Goal: Task Accomplishment & Management: Manage account settings

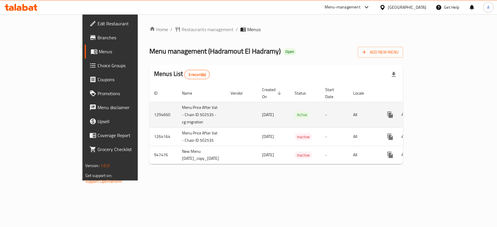
click at [436, 111] on icon "enhanced table" at bounding box center [432, 114] width 7 height 7
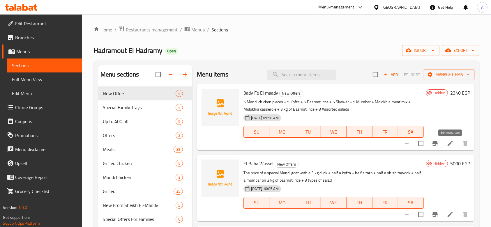
click at [449, 140] on icon at bounding box center [450, 143] width 7 height 7
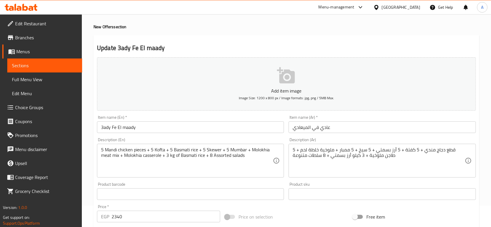
scroll to position [39, 0]
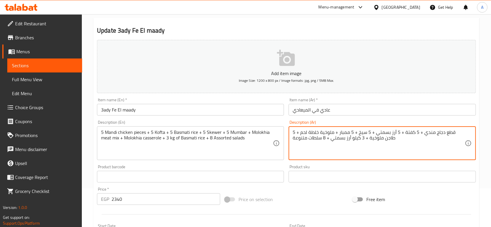
click at [363, 136] on textarea "5 قطع دجاج مندي + 5 كفتة + 5 أرز بسمتي + 5 سيخ + 5 ممبار + ملوخية خلطة لحم + طا…" at bounding box center [379, 144] width 172 height 28
click at [328, 137] on textarea "5 قطع دجاج مندي + 5 كفتة + 5 أرز بسمتي + 5 سيخ + 5 ممبار + ملوخية خلطة لحم + طا…" at bounding box center [379, 144] width 172 height 28
drag, startPoint x: 386, startPoint y: 133, endPoint x: 406, endPoint y: 134, distance: 20.1
click at [406, 134] on textarea "5 قطع دجاج مندي + 5 كفتة + 5 أرز بسمتي + 5 سيخ + 5 ممبار + ملوخية خلطة لحم + طا…" at bounding box center [379, 144] width 172 height 28
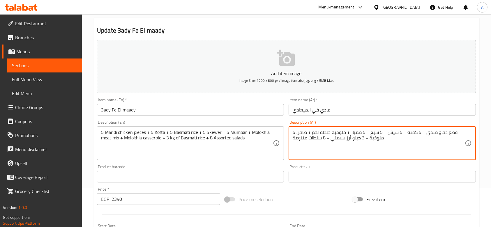
click at [373, 133] on textarea "5 قطع دجاج مندي + 5 كفتة + 5 شيش + 5 سيخ + 5 ممبار + ملوخية خلطة لحم + طاجن ملو…" at bounding box center [379, 144] width 172 height 28
drag, startPoint x: 345, startPoint y: 133, endPoint x: 313, endPoint y: 135, distance: 32.4
click at [313, 135] on textarea "5 قطع دجاج مندي + 5 كفتة + 5 شيش + 5 سجق + 5 ممبار + ملوخية خلطة لحم + طاجن ملو…" at bounding box center [379, 144] width 172 height 28
click at [313, 135] on textarea "5 قطع دجاج مندي + 5 كفتة + 5 شيش + 5 سجق + 5 ممبار + طاجن باميه باللحمة + طاجن …" at bounding box center [379, 144] width 172 height 28
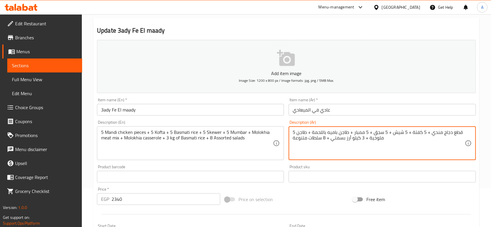
click at [313, 135] on textarea "5 قطع دجاج مندي + 5 كفتة + 5 شيش + 5 سجق + 5 ممبار + طاجن باميه باللحمة + طاجن …" at bounding box center [379, 144] width 172 height 28
type textarea "5 قطع دجاج مندي + 5 كفتة + 5 شيش + 5 سجق + 5 ممبار + طاجن باميه باللحمة + طاجن …"
click at [239, 130] on textarea "5 Mandi chicken pieces + 5 Kofta + 5 Basmati rice + 5 Skewer + 5 Mumbar + Molok…" at bounding box center [187, 144] width 172 height 28
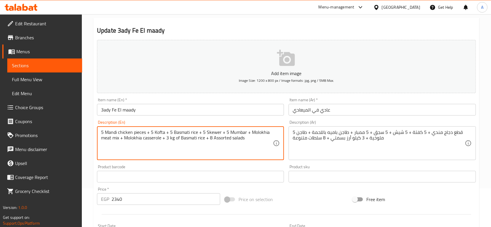
click at [239, 130] on textarea "5 Mandi chicken pieces + 5 Kofta + 5 Basmati rice + 5 Skewer + 5 Mumbar + Molok…" at bounding box center [187, 144] width 172 height 28
paste textarea "pieces of Mandi chicken + 5 kofta + 5 shish + 5 sausages + 5 mombar + okra cass…"
type textarea "5 pieces of Mandi chicken + 5 kofta + 5 shish + 5 sausages + 5 mombar + okra ca…"
click at [287, 165] on div "Product sku Product sku" at bounding box center [382, 173] width 192 height 22
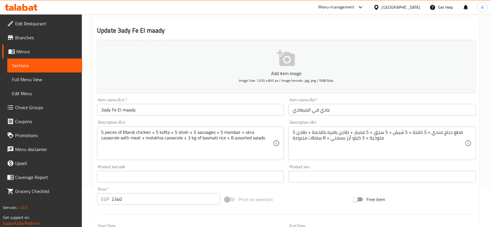
scroll to position [184, 0]
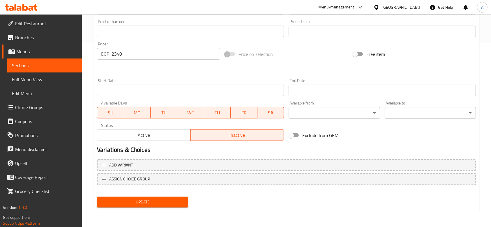
click at [178, 199] on span "Update" at bounding box center [143, 202] width 82 height 7
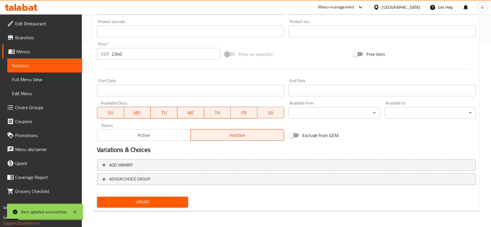
scroll to position [0, 0]
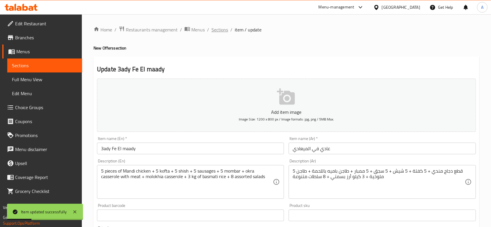
click at [222, 30] on span "Sections" at bounding box center [219, 29] width 17 height 7
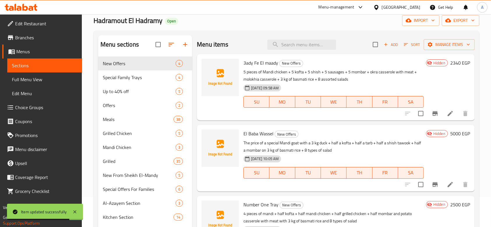
scroll to position [30, 0]
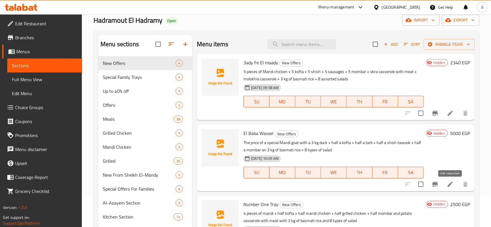
click at [450, 182] on icon at bounding box center [450, 184] width 7 height 7
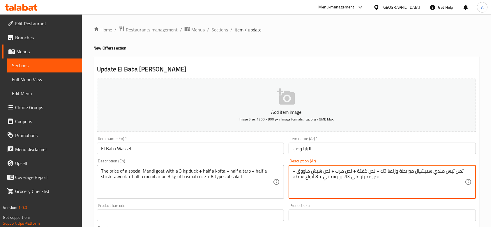
click at [450, 182] on textarea "ثمن تيس مندي سبيشيال مع بطة وزنها 3ك + نص كفتة + نص طرب + نص شيش طاووق + نص ممب…" at bounding box center [379, 182] width 172 height 28
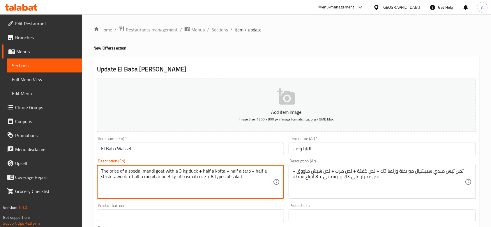
drag, startPoint x: 142, startPoint y: 171, endPoint x: 98, endPoint y: 172, distance: 43.7
click at [98, 172] on div "The price of a special mandi goat with a 3 kg duck + half a kofta + half a tarb…" at bounding box center [190, 182] width 187 height 34
type textarea "1/8 mandi goat with a 3 kg duck + half a kofta + half a tarb + half a shish taw…"
click at [94, 171] on div "Update El Baba [PERSON_NAME] Add item image Image Size: 1200 x 800 px / Image f…" at bounding box center [286, 225] width 386 height 339
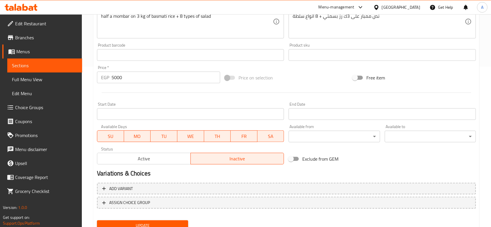
scroll to position [184, 0]
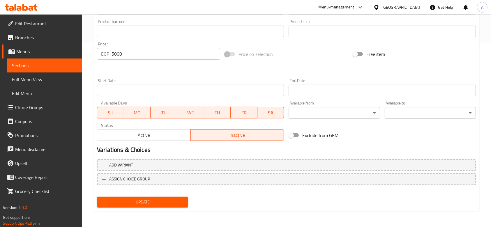
click at [120, 199] on span "Update" at bounding box center [143, 202] width 82 height 7
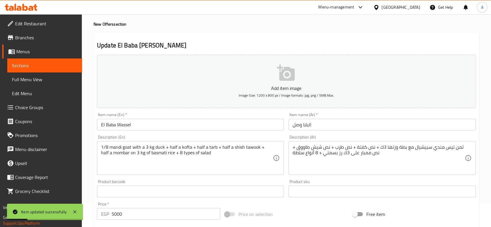
scroll to position [0, 0]
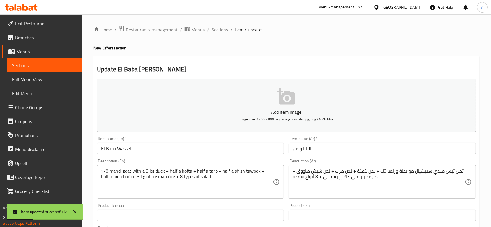
click at [228, 29] on ol "Home / Restaurants management / Menus / Sections / item / update" at bounding box center [286, 30] width 386 height 8
click at [223, 32] on span "Sections" at bounding box center [219, 29] width 17 height 7
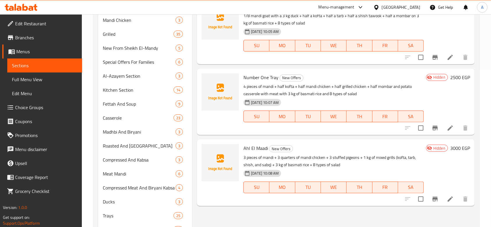
scroll to position [158, 0]
click at [445, 197] on li at bounding box center [450, 199] width 16 height 10
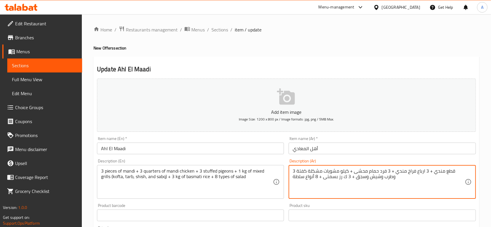
type textarea "3 قطع مندي + 3 ارباع فراخ مندي + 3 فرد حمام محشى + كيلو مشويات مشكلة كفتة وطرب …"
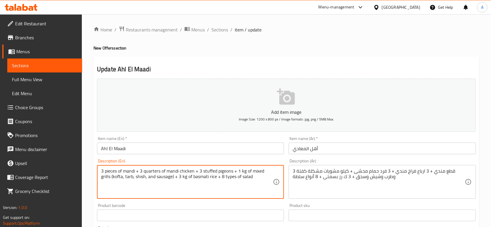
type textarea "3 pieces of mandi + 3 quarters of mandi chicken + 3 stuffed pigeons + 1 kg of m…"
click at [91, 179] on div "Home / Restaurants management / Menus / Sections / item / update New Offers sec…" at bounding box center [286, 212] width 409 height 397
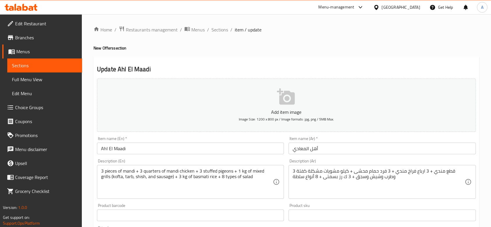
scroll to position [184, 0]
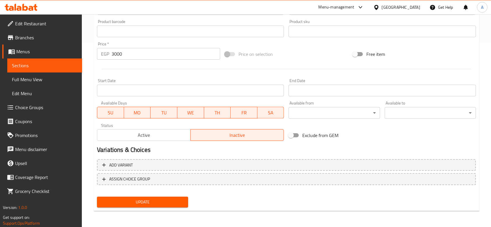
click at [130, 199] on span "Update" at bounding box center [143, 202] width 82 height 7
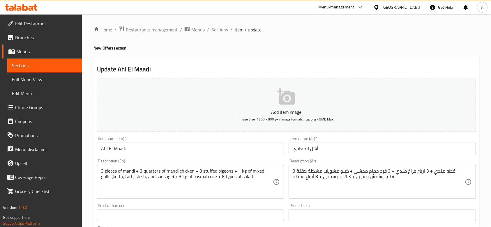
click at [217, 29] on span "Sections" at bounding box center [219, 29] width 17 height 7
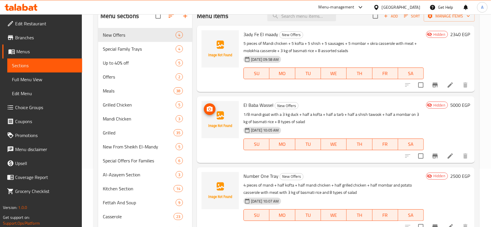
scroll to position [56, 0]
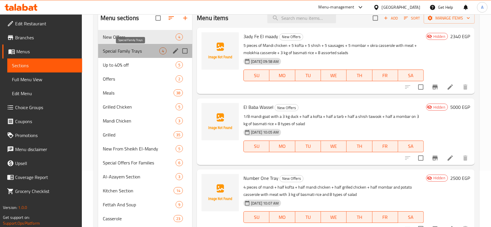
click at [151, 53] on span "Special Family Trays" at bounding box center [131, 50] width 56 height 7
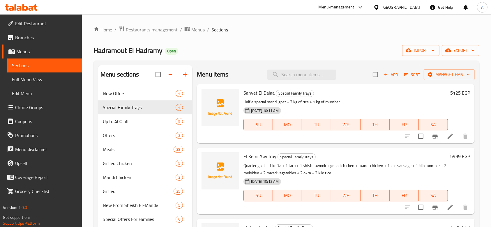
click at [163, 29] on span "Restaurants management" at bounding box center [152, 29] width 52 height 7
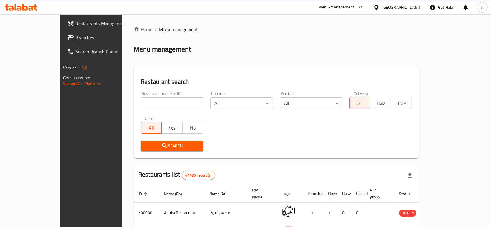
click at [174, 102] on input "search" at bounding box center [172, 104] width 63 height 12
type input "sidi gaber grills"
click button "Search" at bounding box center [172, 146] width 63 height 11
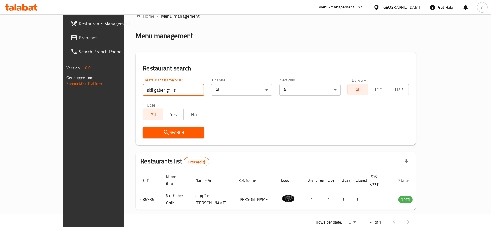
scroll to position [21, 0]
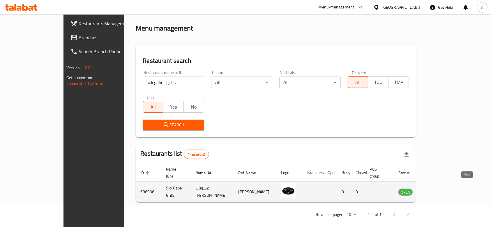
click at [436, 188] on icon "enhanced table" at bounding box center [432, 191] width 7 height 7
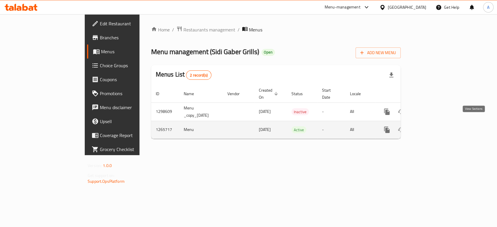
click at [432, 127] on icon "enhanced table" at bounding box center [428, 129] width 5 height 5
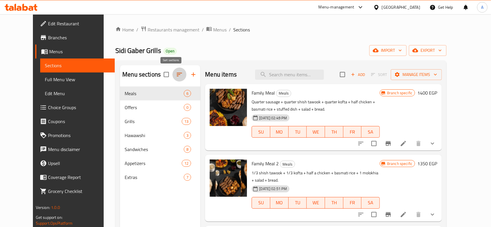
click at [177, 76] on icon "button" at bounding box center [179, 74] width 5 height 3
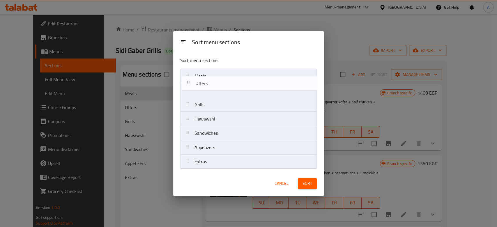
drag, startPoint x: 186, startPoint y: 90, endPoint x: 187, endPoint y: 82, distance: 8.4
click at [187, 82] on nav "Meals Offers Grills Hawawshi Sandwiches Appetizers Extras" at bounding box center [248, 119] width 137 height 100
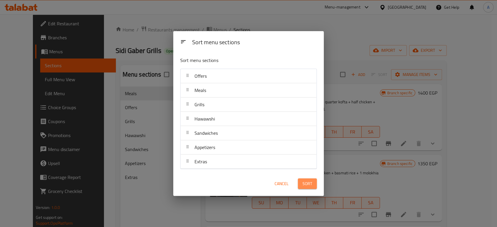
click at [307, 182] on span "Sort" at bounding box center [308, 183] width 10 height 7
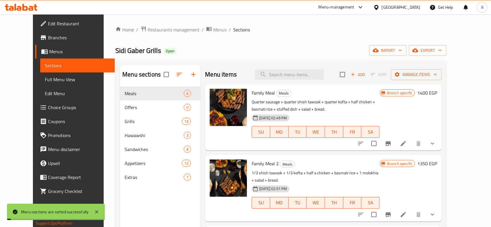
click at [125, 110] on span "Offers" at bounding box center [154, 107] width 59 height 7
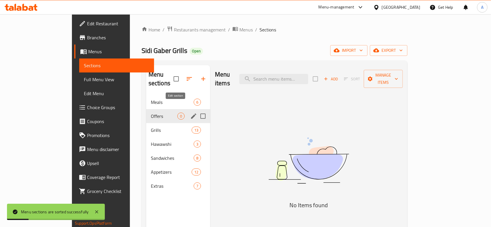
click at [190, 113] on icon "edit" at bounding box center [193, 116] width 7 height 7
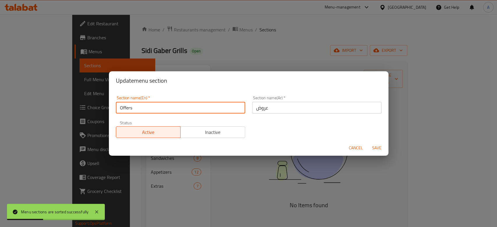
click at [120, 108] on input "Offers" at bounding box center [180, 108] width 129 height 12
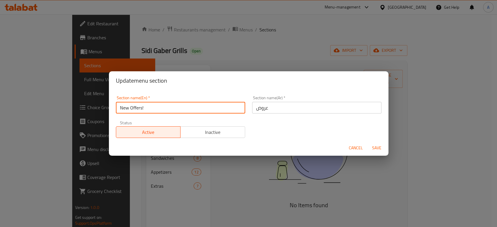
type input "New Offers!"
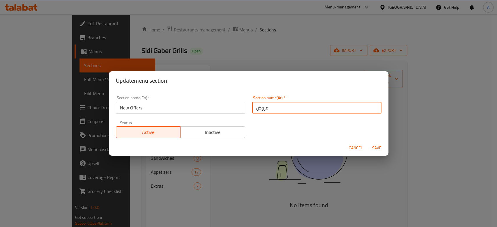
drag, startPoint x: 282, startPoint y: 110, endPoint x: 248, endPoint y: 106, distance: 34.0
click at [249, 106] on div "Section name(Ar)   * عروض Section name(Ar) *" at bounding box center [317, 104] width 136 height 25
click at [266, 112] on input "عروض" at bounding box center [316, 108] width 129 height 12
click at [278, 109] on input "عروض" at bounding box center [316, 108] width 129 height 12
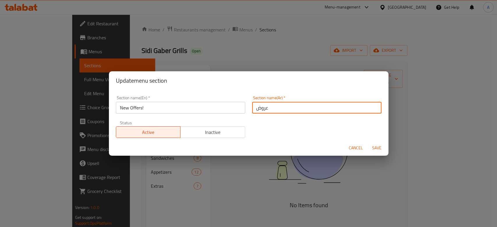
click at [280, 112] on input "عروض" at bounding box center [316, 108] width 129 height 12
type input "عرو"
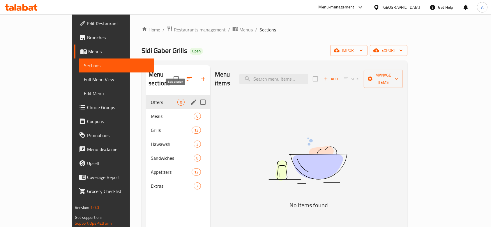
click at [190, 99] on icon "edit" at bounding box center [193, 102] width 7 height 7
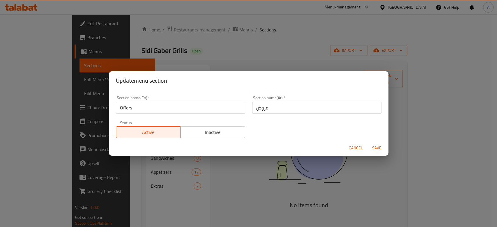
click at [207, 106] on input "Offers" at bounding box center [180, 108] width 129 height 12
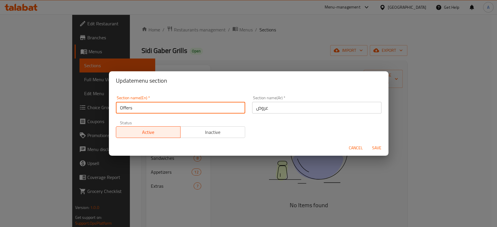
click at [207, 106] on input "Offers" at bounding box center [180, 108] width 129 height 12
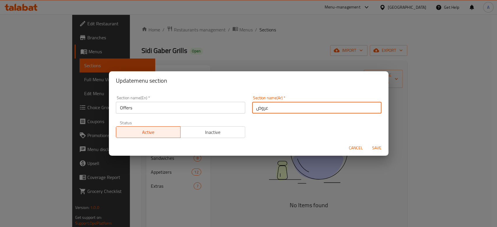
click at [275, 112] on input "عروض" at bounding box center [316, 108] width 129 height 12
click at [275, 111] on input "عروض" at bounding box center [316, 108] width 129 height 12
click at [275, 111] on input "text" at bounding box center [316, 108] width 129 height 12
click at [270, 108] on input "text" at bounding box center [316, 108] width 129 height 12
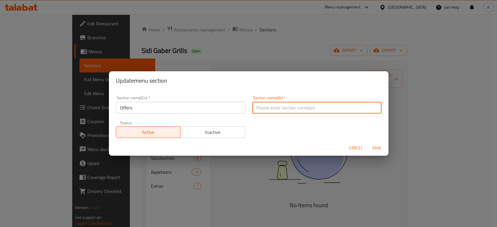
click at [272, 111] on input "text" at bounding box center [316, 108] width 129 height 12
click at [272, 109] on input "text" at bounding box center [316, 108] width 129 height 12
type input "ع"
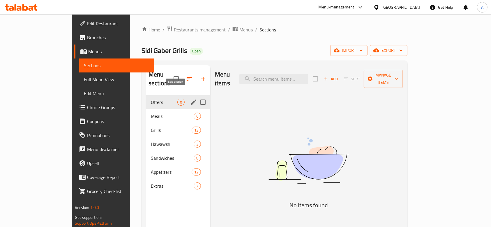
click at [190, 99] on icon "edit" at bounding box center [193, 102] width 7 height 7
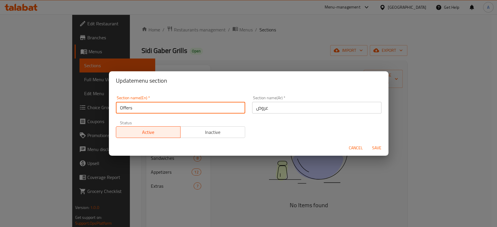
drag, startPoint x: 132, startPoint y: 111, endPoint x: 100, endPoint y: 107, distance: 31.6
click at [100, 107] on div "Update menu section Section name(En)   * Offers Section name(En) * Section name…" at bounding box center [248, 113] width 497 height 227
type input "New"
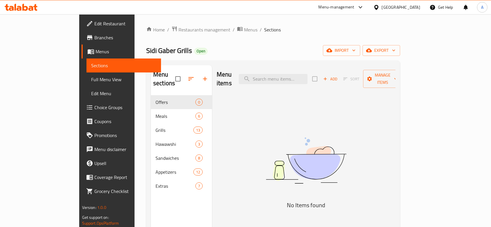
drag, startPoint x: 151, startPoint y: 125, endPoint x: 155, endPoint y: 126, distance: 3.5
click at [155, 126] on div "Grills 13" at bounding box center [181, 130] width 61 height 14
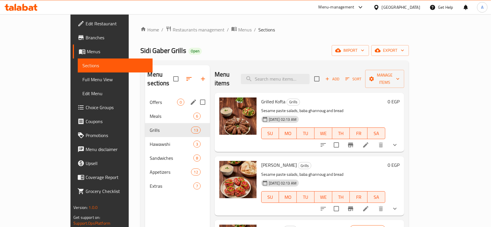
click at [150, 99] on span "Offers" at bounding box center [163, 102] width 27 height 7
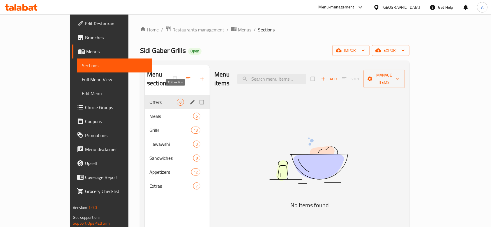
click at [190, 99] on icon "edit" at bounding box center [193, 102] width 6 height 6
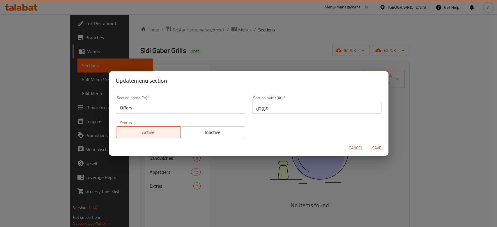
click at [152, 107] on input "Offers" at bounding box center [180, 108] width 129 height 12
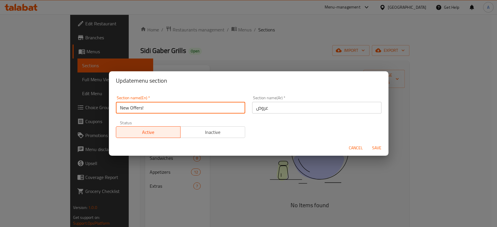
type input "New Offers!"
click at [375, 149] on span "Save" at bounding box center [377, 147] width 14 height 7
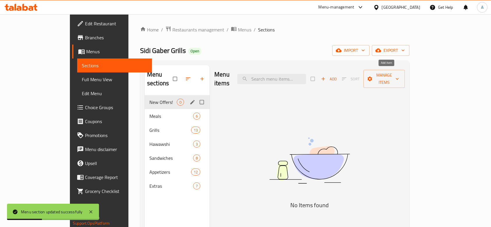
click at [338, 79] on button "Add" at bounding box center [328, 79] width 19 height 9
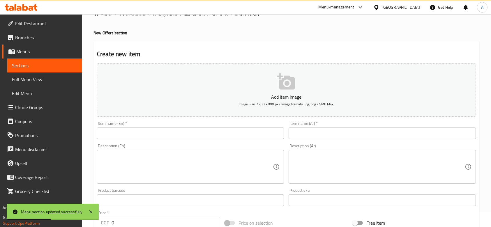
scroll to position [39, 0]
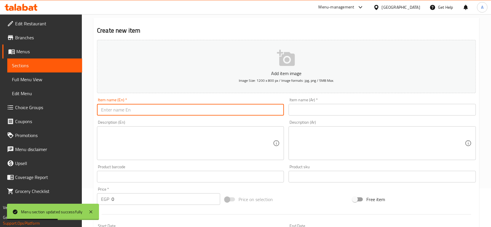
click at [211, 111] on input "text" at bounding box center [190, 110] width 187 height 12
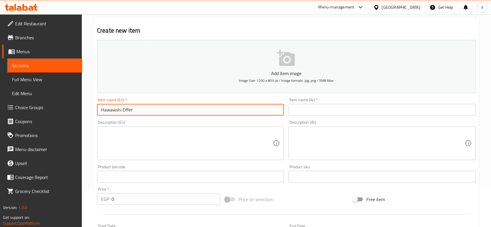
type input "Hawawshi Offer"
click at [197, 136] on textarea at bounding box center [187, 144] width 172 height 28
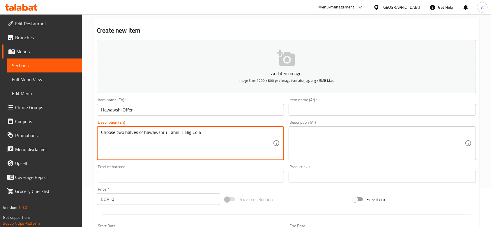
click at [179, 130] on textarea "Choose two halves of hawawshi + Tahini + Big Cola" at bounding box center [187, 144] width 172 height 28
type textarea "Choose two halves of hawawshi + Tahini + Big Cola"
click at [335, 135] on textarea at bounding box center [379, 144] width 172 height 28
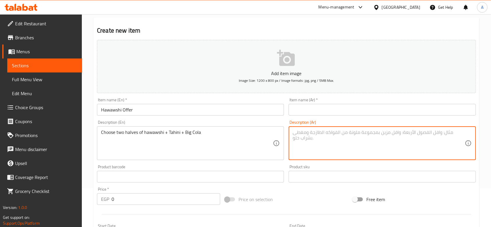
paste textarea "اختاري نصفين من الحواوشي + الطحينة + الكولا الكبيرة"
drag, startPoint x: 293, startPoint y: 132, endPoint x: 318, endPoint y: 134, distance: 25.1
click at [318, 134] on textarea "اختاري نصفين من الحواوشي + الطحينة + الكولا الكبيرة" at bounding box center [379, 144] width 172 height 28
type textarea "اختاري نصفين من الحواوشي + الطحينة + بيج كولا"
click at [340, 122] on div "Description (Ar) اختاري نصفين من الحواوشي + الطحينة + بيج كولا Description (Ar)" at bounding box center [382, 140] width 187 height 40
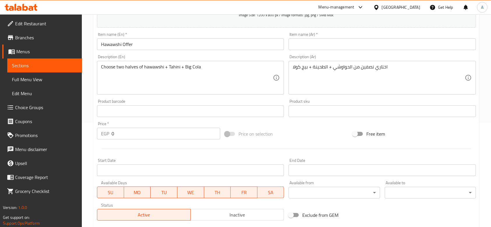
scroll to position [116, 0]
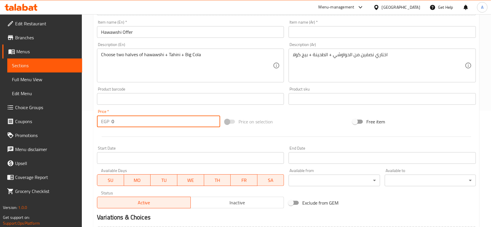
drag, startPoint x: 135, startPoint y: 125, endPoint x: 111, endPoint y: 123, distance: 24.5
click at [111, 123] on div "EGP 0 Price *" at bounding box center [158, 122] width 123 height 12
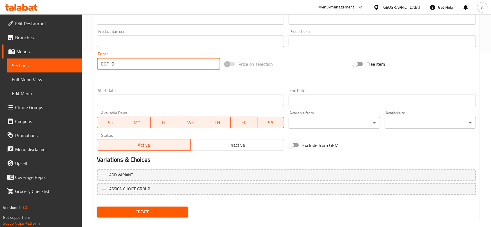
scroll to position [184, 0]
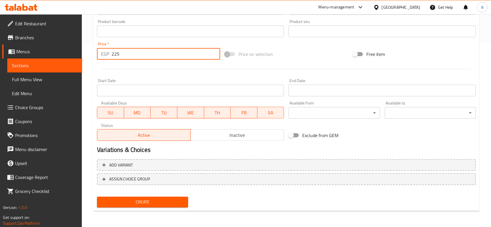
type input "225"
click at [300, 58] on div "Price on selection" at bounding box center [286, 54] width 128 height 16
click at [265, 131] on span "Inactive" at bounding box center [237, 135] width 89 height 8
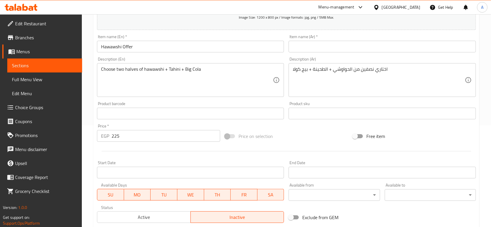
scroll to position [68, 0]
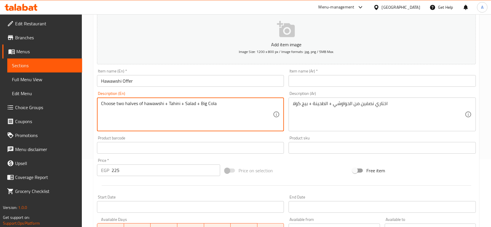
type textarea "Choose two halves of hawawshi + Tahini + Salad + Big Cola"
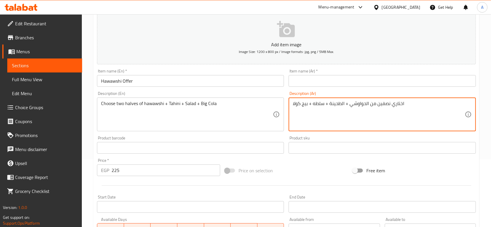
type textarea "اختاري نصفين من الحواوشي + الطحينة + سلطه + بيج كولا"
click at [288, 160] on div "Add item image Image Size: 1200 x 800 px / Image formats: jpg, png / 5MB Max. I…" at bounding box center [286, 134] width 383 height 251
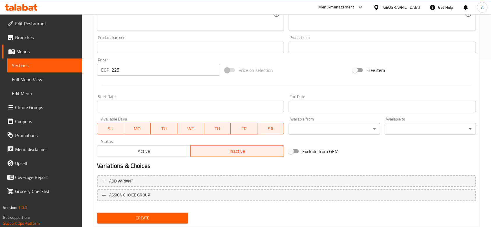
scroll to position [184, 0]
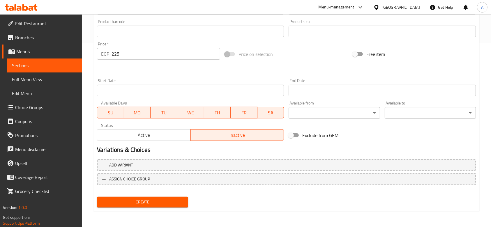
click at [154, 206] on span "Create" at bounding box center [143, 202] width 82 height 7
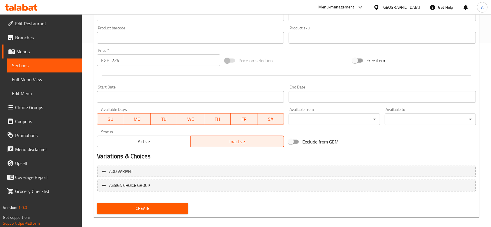
scroll to position [35, 0]
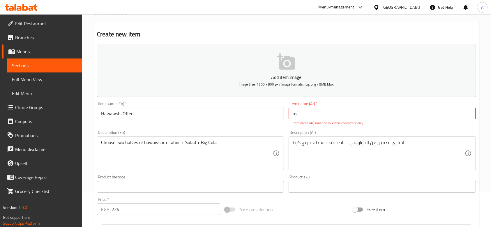
type input "u"
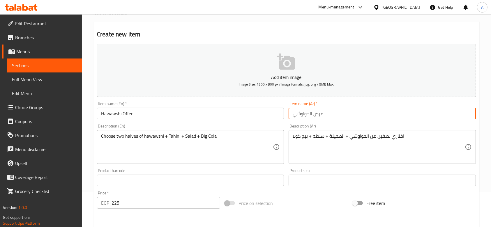
type input "عرض الحواوشي"
click at [366, 102] on div "Item name (Ar)   * عرض الحواوشي Item name (Ar) *" at bounding box center [382, 111] width 187 height 18
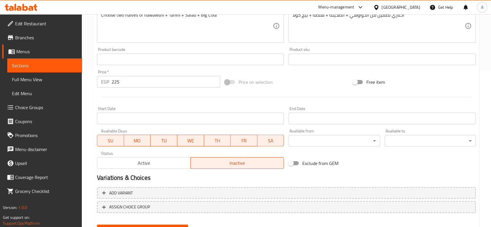
scroll to position [184, 0]
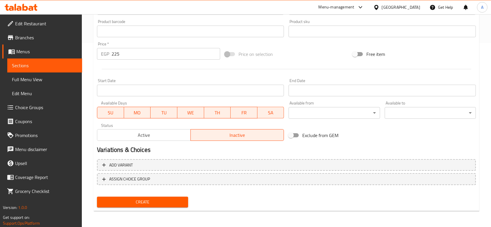
click at [172, 198] on button "Create" at bounding box center [142, 202] width 91 height 11
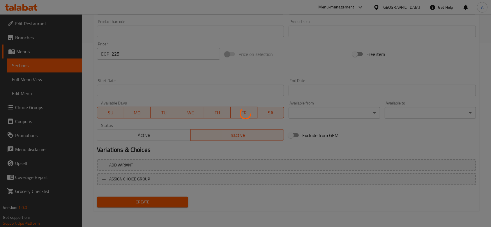
type input "0"
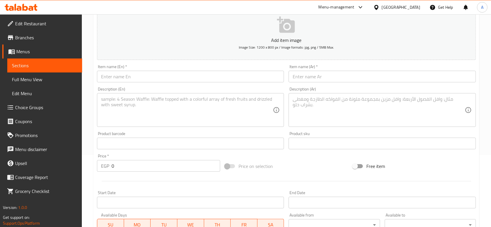
scroll to position [0, 0]
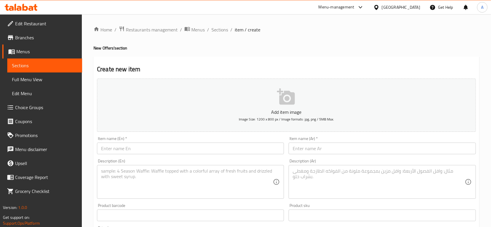
click at [214, 143] on input "text" at bounding box center [190, 149] width 187 height 12
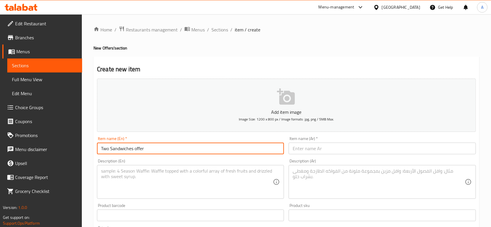
type input "Two Sandwiches offer"
click at [184, 176] on textarea at bounding box center [187, 182] width 172 height 28
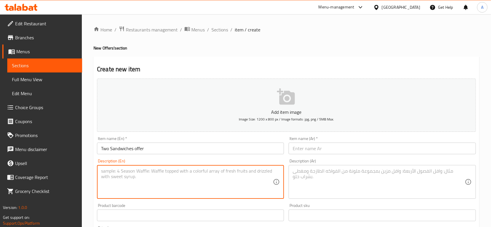
paste textarea "Choose two sandwiches + Tahini + salad + Big Cola"
type textarea "Choose two sandwiches + Tahini + salad + Big Cola"
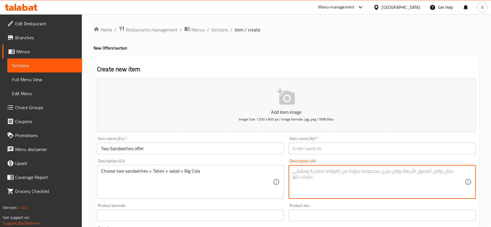
click at [353, 171] on textarea at bounding box center [379, 182] width 172 height 28
paste textarea "اختر ساندويتشين + طحينة + سلطة + كولا كبيرة"
type textarea "اختر ساندويتشين + طحينة + سلطة + بيج كولا"
click at [324, 161] on div "Description (Ar) اختر ساندويتشين + طحينة + سلطة + بيج كولا Description (Ar)" at bounding box center [382, 179] width 187 height 40
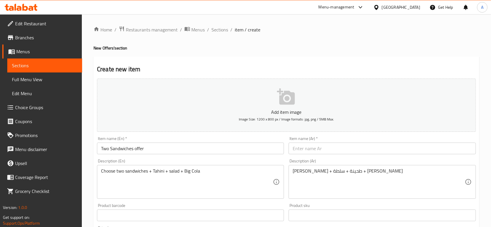
click at [319, 146] on input "text" at bounding box center [382, 149] width 187 height 12
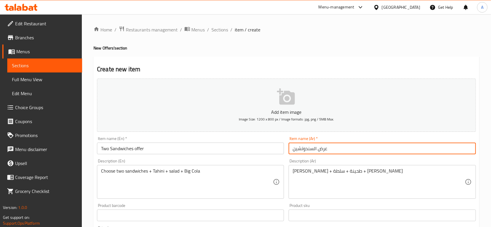
type input "عرض السندوتشين"
click at [277, 158] on div "Description (En) Choose two sandwiches + Tahini + salad + Big Cola Description …" at bounding box center [191, 179] width 192 height 45
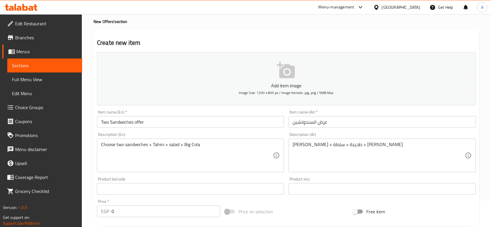
scroll to position [77, 0]
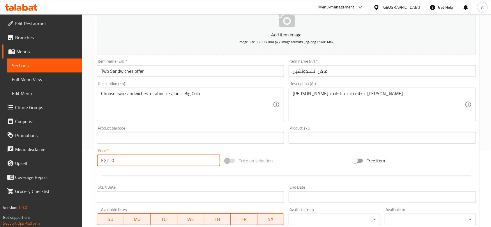
drag, startPoint x: 165, startPoint y: 162, endPoint x: 110, endPoint y: 162, distance: 54.2
click at [110, 162] on div "EGP 0 Price *" at bounding box center [158, 161] width 123 height 12
type input "225"
click at [90, 166] on div "Home / Restaurants management / Menus / Sections / item / create New Offers! se…" at bounding box center [286, 135] width 409 height 397
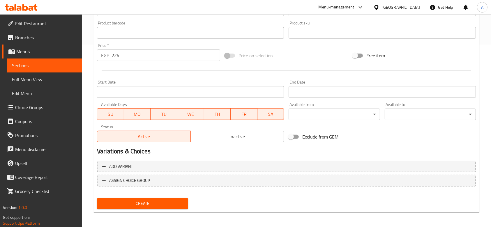
scroll to position [184, 0]
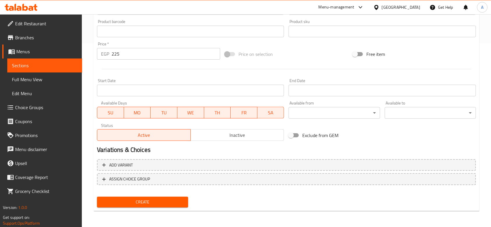
click at [137, 199] on span "Create" at bounding box center [143, 202] width 82 height 7
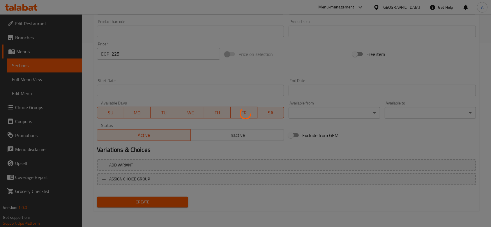
type input "0"
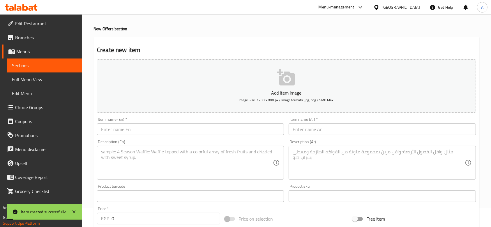
scroll to position [0, 0]
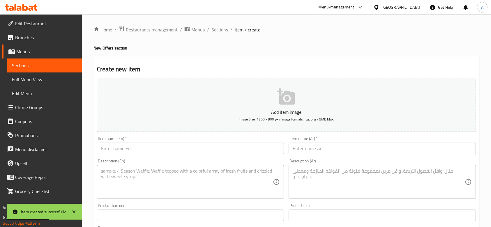
click at [212, 27] on span "Sections" at bounding box center [219, 29] width 17 height 7
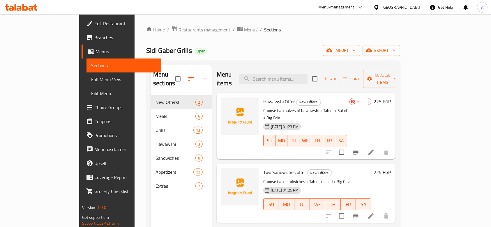
click at [374, 213] on icon at bounding box center [370, 216] width 7 height 7
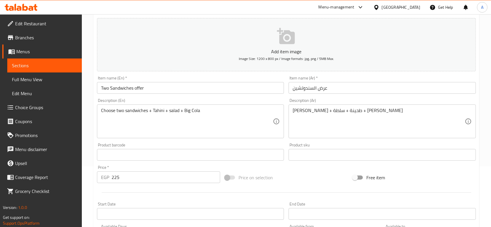
scroll to position [116, 0]
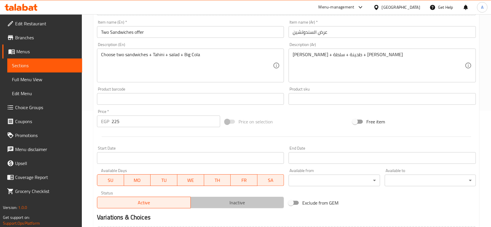
click at [231, 202] on span "Inactive" at bounding box center [237, 203] width 89 height 8
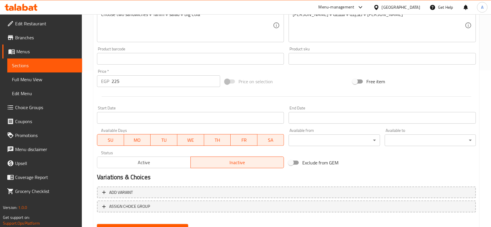
scroll to position [184, 0]
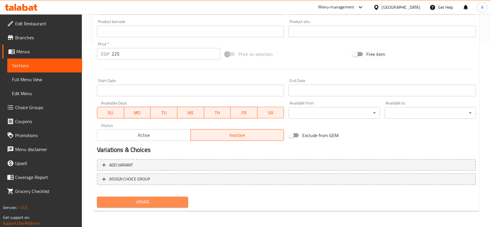
click at [181, 204] on span "Update" at bounding box center [143, 202] width 82 height 7
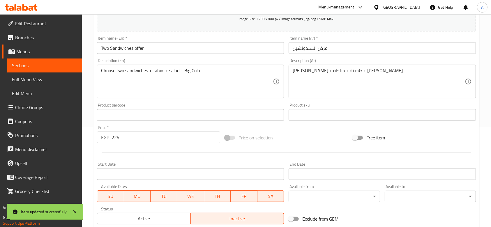
scroll to position [0, 0]
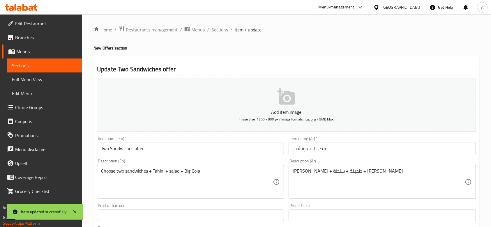
click at [215, 28] on span "Sections" at bounding box center [219, 29] width 17 height 7
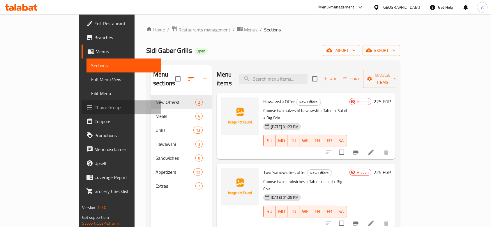
click at [82, 103] on link "Choice Groups" at bounding box center [122, 107] width 80 height 14
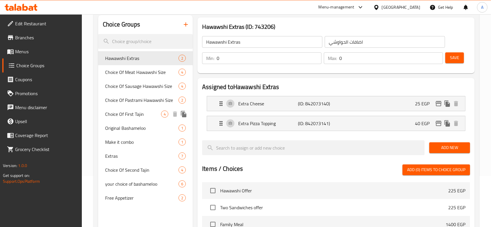
scroll to position [39, 0]
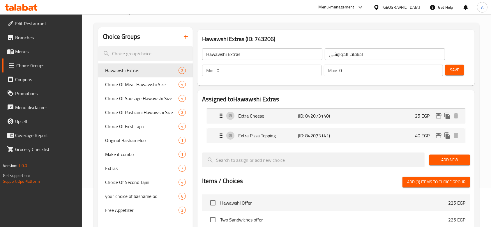
click at [182, 38] on icon "button" at bounding box center [185, 36] width 7 height 7
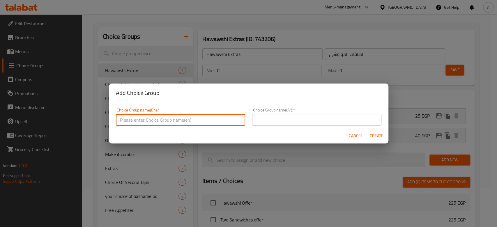
click at [204, 115] on input "text" at bounding box center [180, 120] width 129 height 12
type input "First Hawawshi"
click at [273, 123] on input "text" at bounding box center [316, 120] width 129 height 12
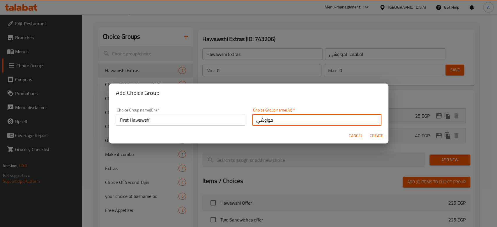
type input "حواوشي"
click at [373, 135] on span "Create" at bounding box center [377, 135] width 14 height 7
type input "First Hawawshi"
type input "حواوشي"
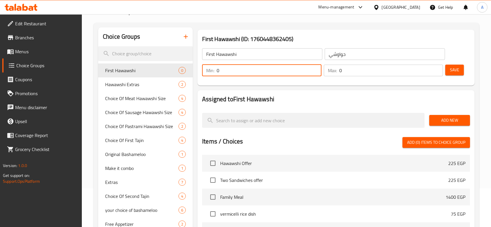
drag, startPoint x: 251, startPoint y: 74, endPoint x: 215, endPoint y: 78, distance: 36.3
click at [215, 78] on div "Min: 0 ​ Max: 0 ​" at bounding box center [322, 70] width 245 height 16
type input "1"
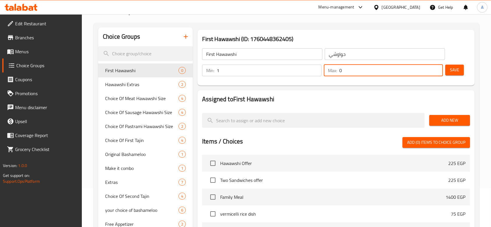
drag, startPoint x: 350, startPoint y: 70, endPoint x: 332, endPoint y: 71, distance: 17.5
click at [332, 71] on div "Max: 0 ​" at bounding box center [383, 71] width 119 height 12
type input "1"
click at [448, 70] on button "Save" at bounding box center [454, 70] width 19 height 11
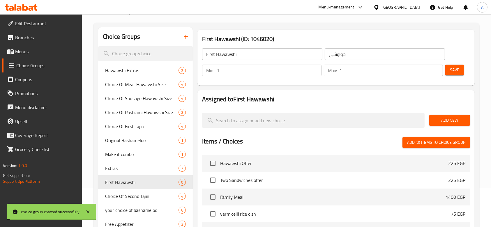
click at [450, 119] on span "Add New" at bounding box center [449, 120] width 31 height 7
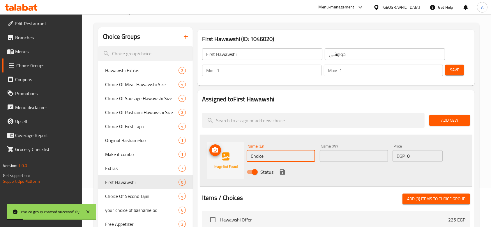
drag, startPoint x: 291, startPoint y: 156, endPoint x: 233, endPoint y: 154, distance: 58.3
click at [233, 154] on div "Name (En) Choice Name (En) Name (Ar) Name (Ar) Price EGP 0 Price Status" at bounding box center [336, 161] width 273 height 52
type input "ة"
type input "Meat"
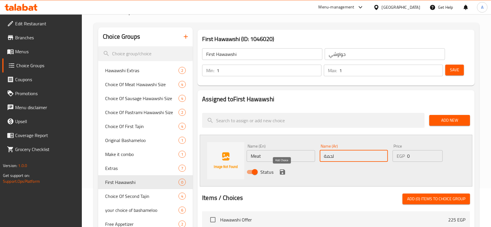
type input "لحمة"
click at [284, 171] on icon "save" at bounding box center [282, 171] width 5 height 5
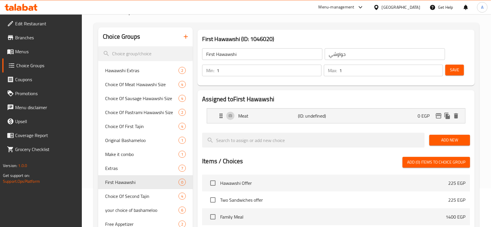
click at [461, 142] on span "Add New" at bounding box center [449, 140] width 31 height 7
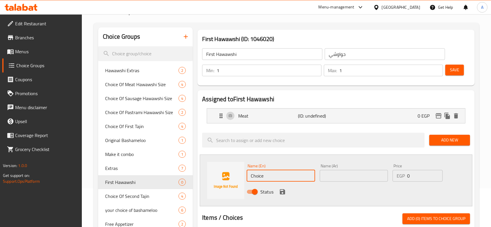
drag, startPoint x: 277, startPoint y: 179, endPoint x: 244, endPoint y: 173, distance: 33.7
click at [244, 173] on div "Name (En) Choice Name (En) Name (Ar) Name (Ar) Price EGP 0 Price Status" at bounding box center [336, 181] width 273 height 52
type input "ح"
type input "Pastrami"
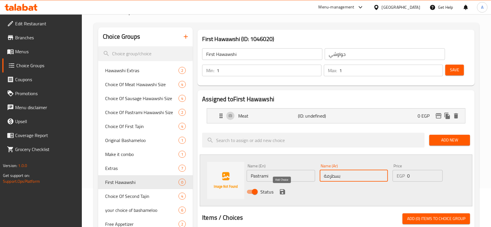
type input "بسطرمة"
click at [284, 191] on icon "save" at bounding box center [282, 191] width 5 height 5
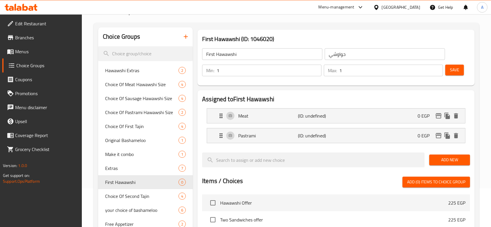
click at [449, 162] on span "Add New" at bounding box center [449, 159] width 31 height 7
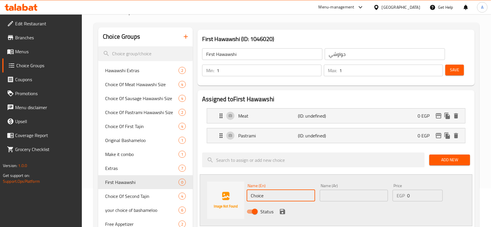
drag, startPoint x: 282, startPoint y: 192, endPoint x: 245, endPoint y: 194, distance: 37.6
click at [245, 194] on div "Name (En) Choice Name (En)" at bounding box center [280, 192] width 73 height 22
type input "س"
type input "Sausage"
click at [327, 198] on input "text" at bounding box center [354, 196] width 68 height 12
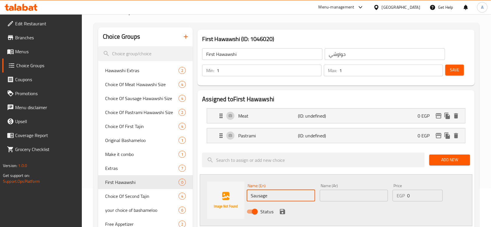
click at [327, 198] on input "text" at bounding box center [354, 196] width 68 height 12
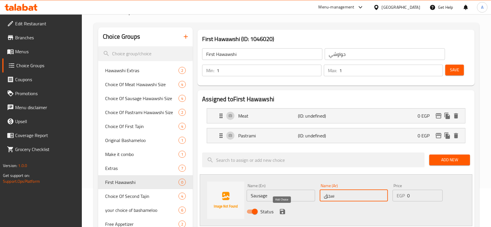
type input "سجق"
click at [282, 210] on icon "save" at bounding box center [282, 211] width 7 height 7
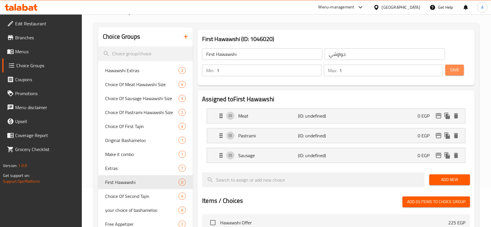
click at [451, 73] on span "Save" at bounding box center [454, 69] width 9 height 7
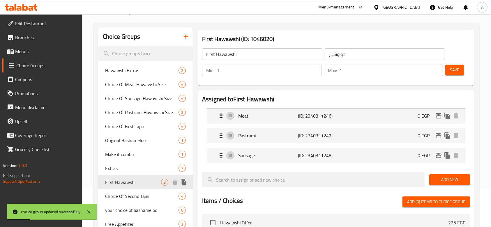
click at [182, 185] on icon "duplicate" at bounding box center [184, 182] width 6 height 6
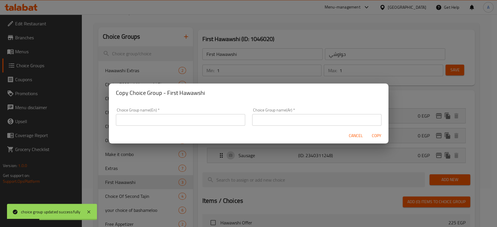
click at [211, 119] on input "text" at bounding box center [180, 120] width 129 height 12
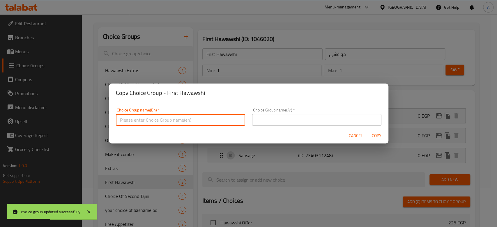
type input "س"
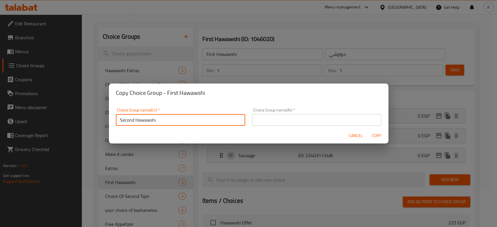
type input "Second Hawawshi"
click at [330, 119] on input "text" at bounding box center [316, 120] width 129 height 12
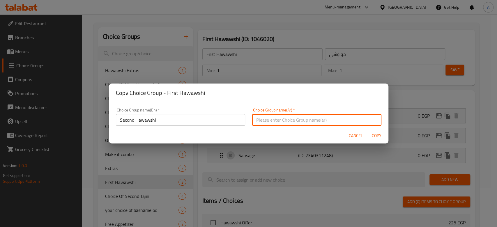
type input "حواوشي"
click at [375, 134] on span "Copy" at bounding box center [377, 135] width 14 height 7
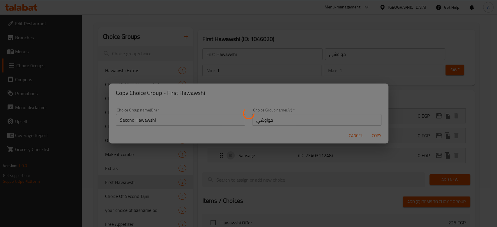
type input "Second Hawawshi"
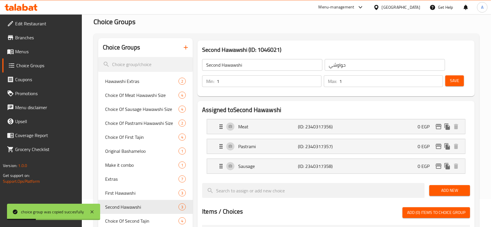
scroll to position [0, 0]
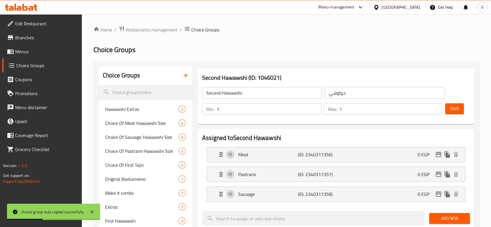
click at [188, 78] on icon "button" at bounding box center [185, 75] width 7 height 7
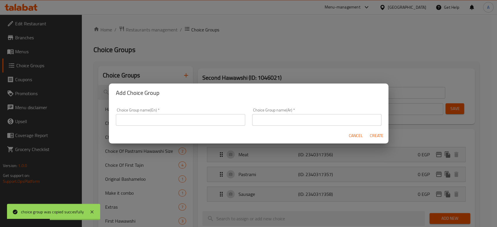
click at [198, 113] on div "Choice Group name(En)   * Choice Group name(En) *" at bounding box center [180, 117] width 129 height 18
click at [195, 118] on input "text" at bounding box center [180, 120] width 129 height 12
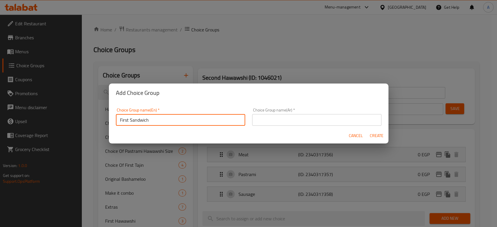
type input "First Sandwich"
click at [266, 119] on input "text" at bounding box center [316, 120] width 129 height 12
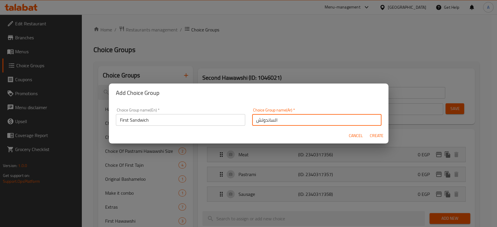
type input "الساندوتش"
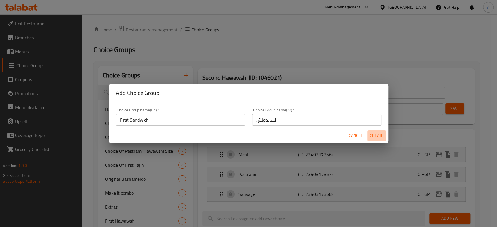
click at [377, 136] on span "Create" at bounding box center [377, 135] width 14 height 7
type input "First Sandwich"
type input "الساندوتش"
type input "0"
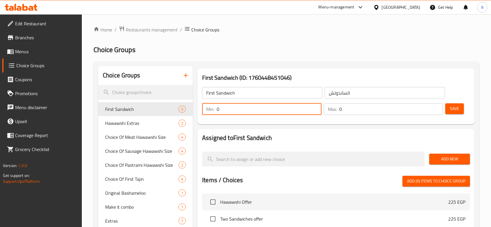
drag, startPoint x: 279, startPoint y: 112, endPoint x: 156, endPoint y: 112, distance: 122.6
click at [156, 112] on div "Choice Groups First Sandwich 0 Hawawshi Extras 2 Choice Of Meat Hawawshi Size 4…" at bounding box center [287, 220] width 379 height 309
type input "1"
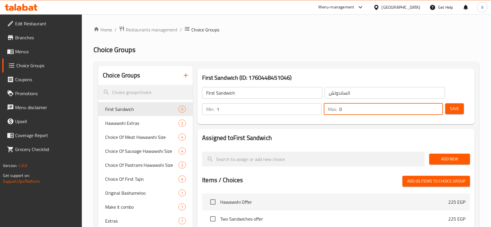
drag, startPoint x: 361, startPoint y: 107, endPoint x: 321, endPoint y: 107, distance: 39.9
click at [321, 107] on div "Min: 1 ​ Max: 0 ​" at bounding box center [322, 109] width 245 height 16
type input "1"
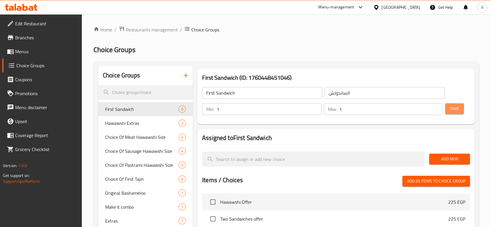
click at [453, 108] on span "Save" at bounding box center [454, 108] width 9 height 7
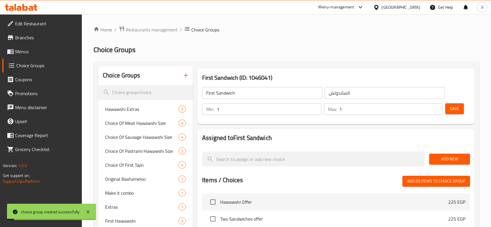
click at [456, 162] on span "Add New" at bounding box center [449, 158] width 31 height 7
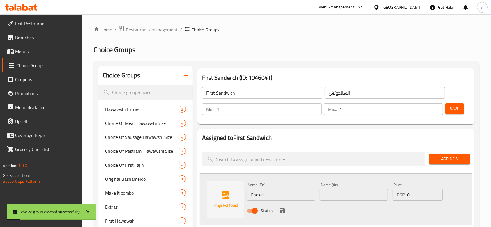
scroll to position [39, 0]
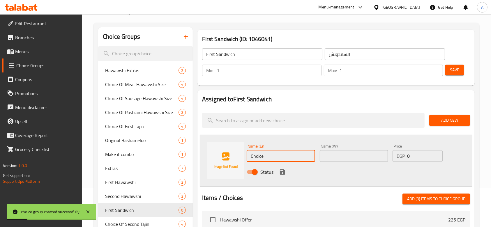
drag, startPoint x: 289, startPoint y: 160, endPoint x: 234, endPoint y: 154, distance: 55.7
click at [234, 154] on div "Name (En) Choice Name (En) Name (Ar) Name (Ar) Price EGP 0 Price Status" at bounding box center [336, 161] width 273 height 52
type input "س"
type input "Kofta"
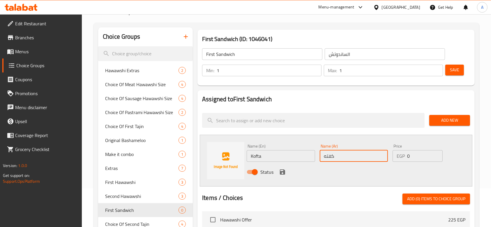
type input "كفته"
click at [285, 171] on icon "save" at bounding box center [282, 172] width 7 height 7
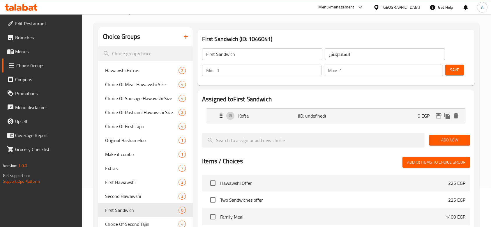
click at [435, 139] on span "Add New" at bounding box center [449, 140] width 31 height 7
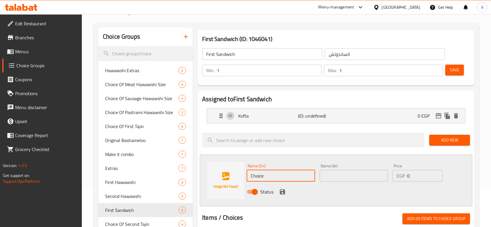
drag, startPoint x: 279, startPoint y: 173, endPoint x: 246, endPoint y: 173, distance: 33.2
click at [246, 173] on div "Name (En) Choice Name (En)" at bounding box center [280, 173] width 73 height 22
type input "[PERSON_NAME]"
click at [335, 176] on input "text" at bounding box center [354, 176] width 68 height 12
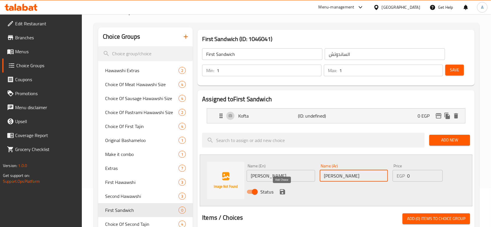
type input "شيش طاووك"
click at [282, 192] on icon "save" at bounding box center [282, 191] width 7 height 7
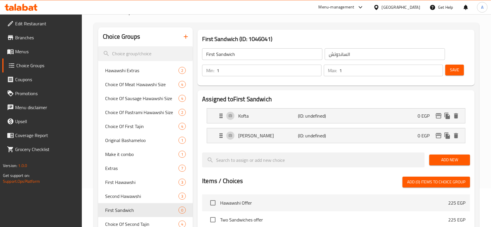
click at [461, 156] on span "Add New" at bounding box center [449, 159] width 31 height 7
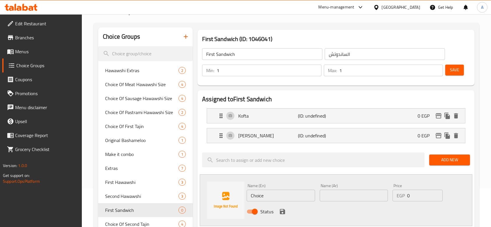
click at [338, 191] on input "text" at bounding box center [354, 196] width 68 height 12
type input "سجق مشوي"
drag, startPoint x: 296, startPoint y: 199, endPoint x: 240, endPoint y: 201, distance: 56.0
click at [240, 201] on div "Name (En) Choice Name (En) Name (Ar) سجق مشوي Name (Ar) Price EGP 0 Price Status" at bounding box center [336, 200] width 273 height 52
type input "Grilled Sausage"
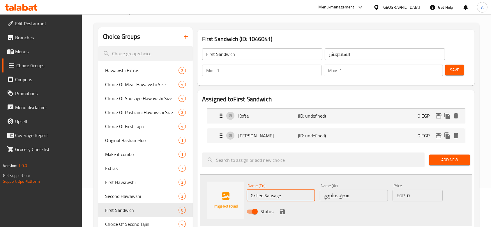
click at [283, 210] on icon "save" at bounding box center [282, 211] width 5 height 5
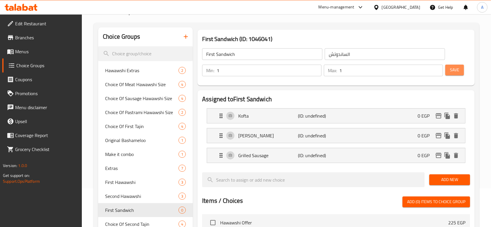
click at [458, 69] on span "Save" at bounding box center [454, 69] width 9 height 7
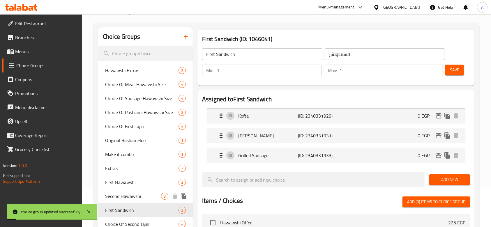
scroll to position [77, 0]
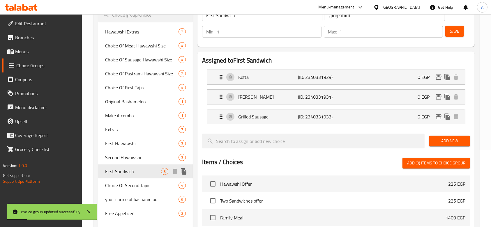
click at [183, 171] on icon "duplicate" at bounding box center [184, 171] width 6 height 6
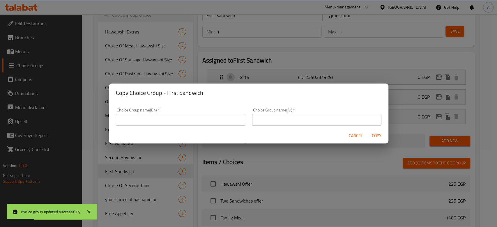
click at [182, 120] on input "text" at bounding box center [180, 120] width 129 height 12
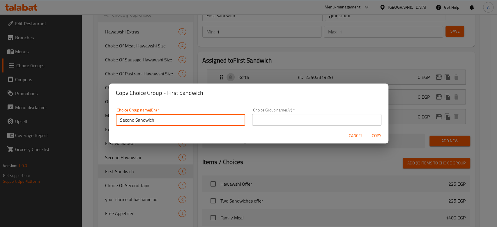
type input "Second Sandwich"
click at [298, 123] on input "text" at bounding box center [316, 120] width 129 height 12
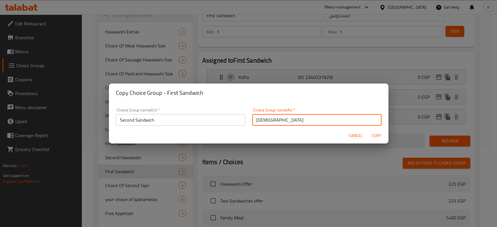
type input "الساندوتش"
click at [377, 136] on span "Copy" at bounding box center [377, 135] width 14 height 7
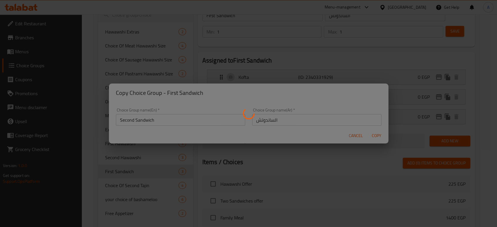
type input "Second Sandwich"
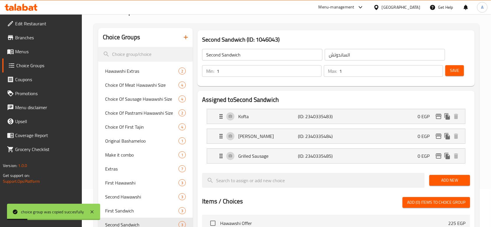
scroll to position [0, 0]
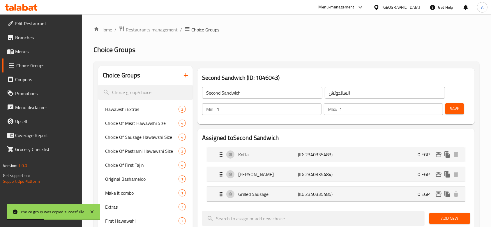
click at [58, 52] on span "Menus" at bounding box center [46, 51] width 62 height 7
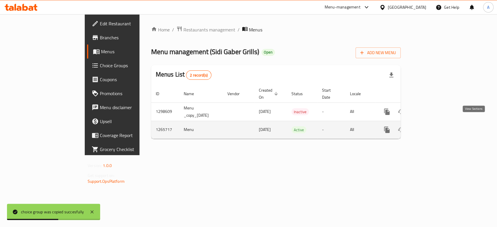
click at [436, 126] on link "enhanced table" at bounding box center [429, 130] width 14 height 14
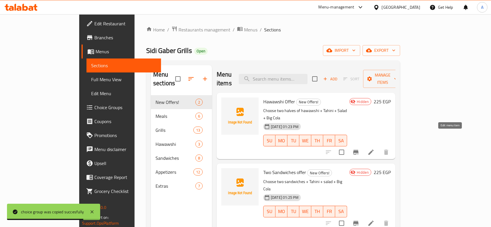
click at [374, 149] on icon at bounding box center [370, 152] width 7 height 7
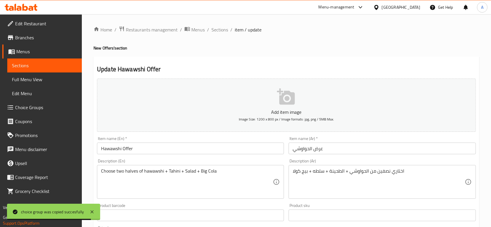
scroll to position [184, 0]
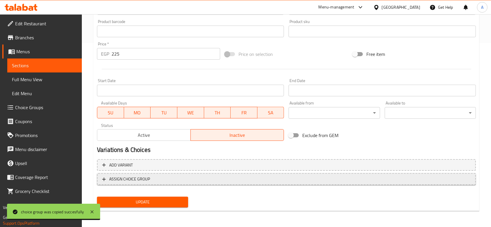
click at [194, 175] on button "ASSIGN CHOICE GROUP" at bounding box center [286, 179] width 379 height 12
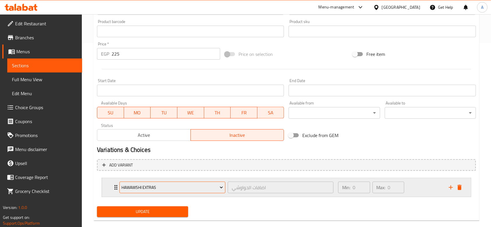
click at [210, 187] on span "Hawawshi Extras" at bounding box center [172, 187] width 102 height 7
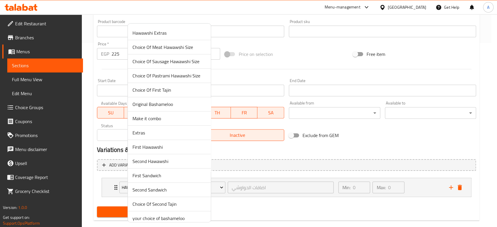
click at [350, 143] on div at bounding box center [248, 113] width 497 height 227
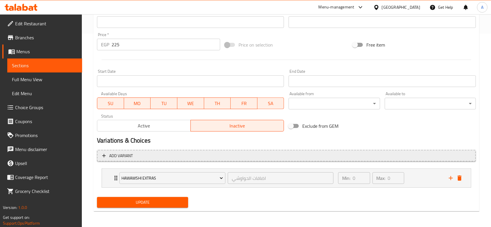
scroll to position [194, 0]
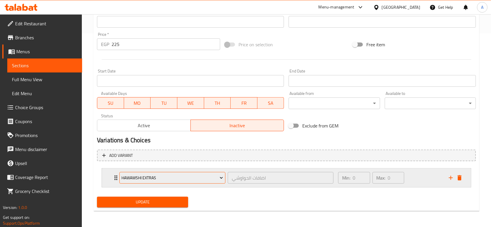
click at [192, 176] on span "Hawawshi Extras" at bounding box center [172, 177] width 102 height 7
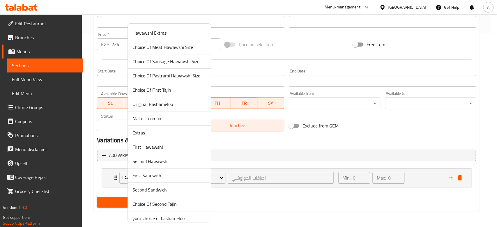
click at [173, 146] on span "First Hawawshi" at bounding box center [169, 147] width 74 height 7
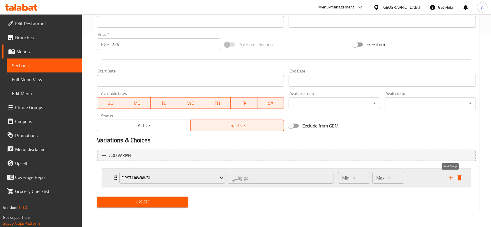
click at [449, 180] on icon "add" at bounding box center [450, 177] width 7 height 7
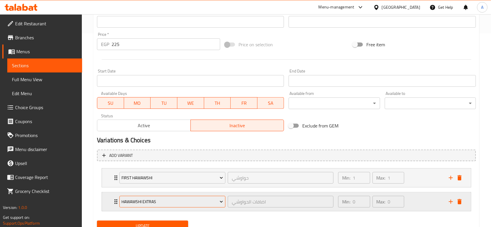
scroll to position [218, 0]
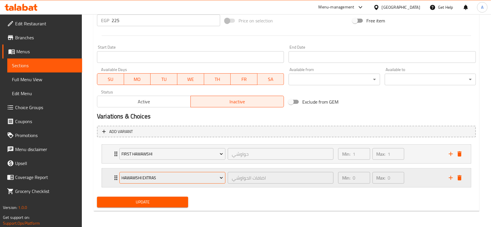
click at [202, 181] on span "Hawawshi Extras" at bounding box center [172, 177] width 102 height 7
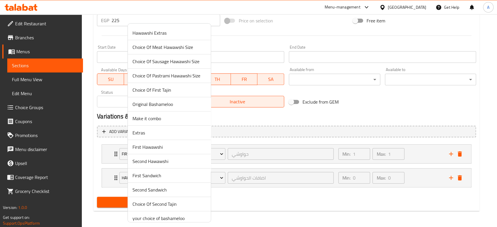
click at [152, 159] on span "Second Hawawshi" at bounding box center [169, 161] width 74 height 7
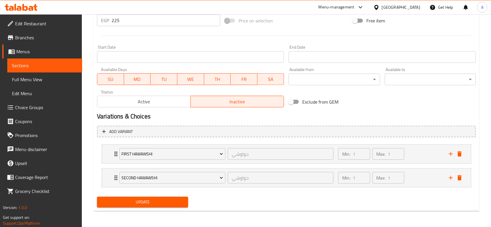
click at [163, 199] on span "Update" at bounding box center [143, 202] width 82 height 7
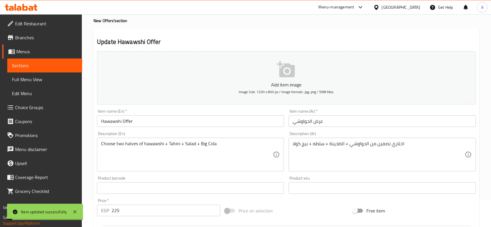
scroll to position [0, 0]
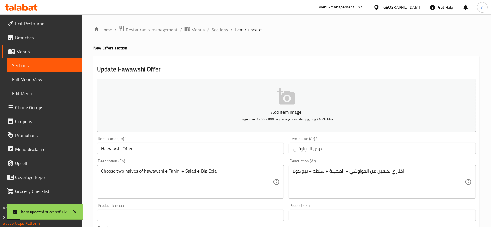
click at [221, 30] on span "Sections" at bounding box center [219, 29] width 17 height 7
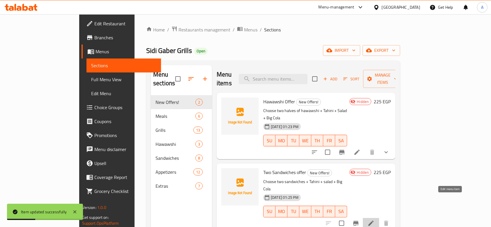
click at [374, 220] on icon at bounding box center [370, 223] width 7 height 7
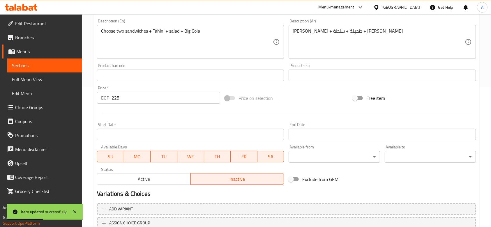
scroll to position [184, 0]
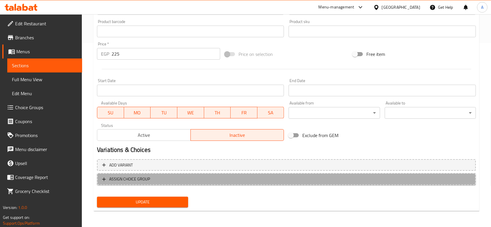
click at [142, 177] on span "ASSIGN CHOICE GROUP" at bounding box center [129, 179] width 41 height 7
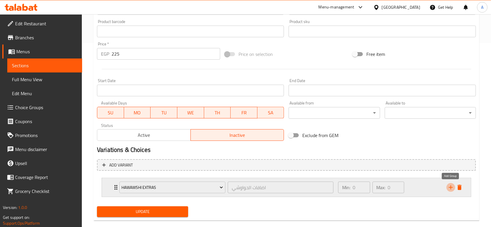
click at [452, 186] on icon "add" at bounding box center [450, 187] width 7 height 7
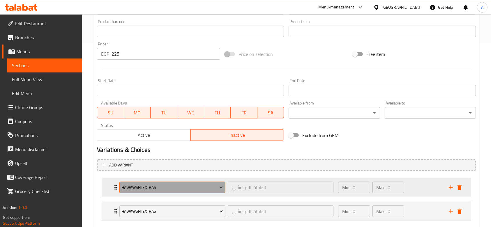
click at [202, 184] on span "Hawawshi Extras" at bounding box center [172, 187] width 102 height 7
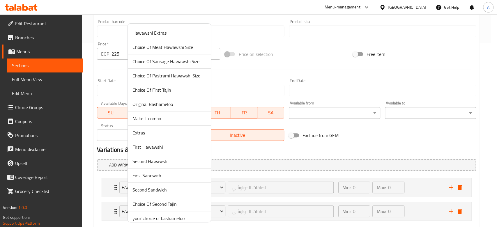
click at [179, 174] on span "First Sandwich" at bounding box center [169, 175] width 74 height 7
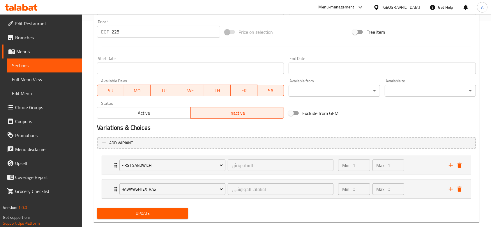
scroll to position [218, 0]
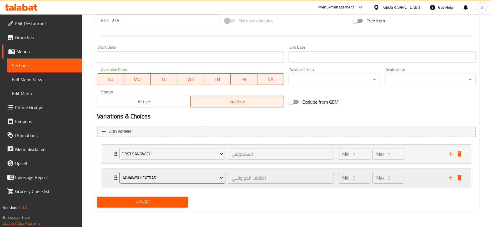
click at [189, 174] on span "Hawawshi Extras" at bounding box center [172, 177] width 102 height 7
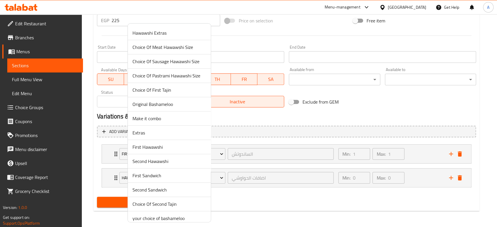
click at [170, 160] on span "Second Hawawshi" at bounding box center [169, 161] width 74 height 7
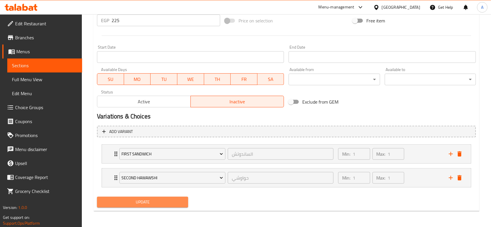
click at [176, 199] on span "Update" at bounding box center [143, 202] width 82 height 7
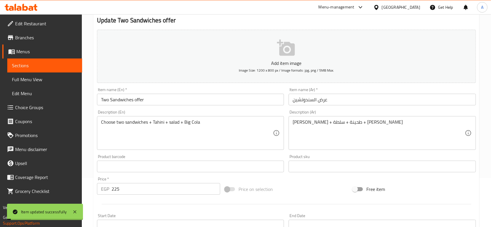
scroll to position [0, 0]
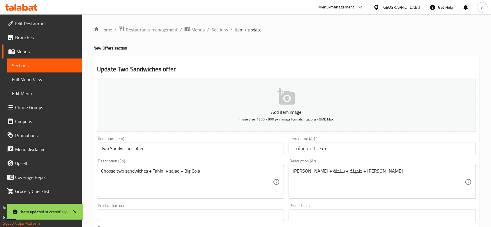
click at [213, 26] on span "Sections" at bounding box center [219, 29] width 17 height 7
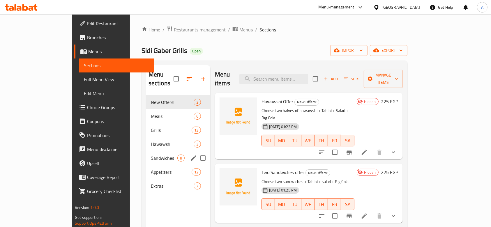
click at [146, 151] on div "Sandwiches 8" at bounding box center [178, 158] width 64 height 14
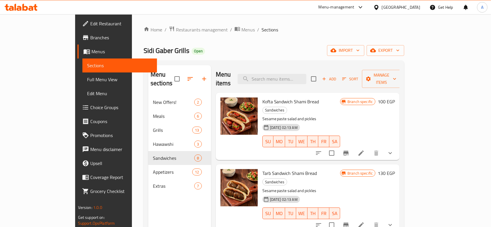
click at [397, 146] on button "show more" at bounding box center [390, 153] width 14 height 14
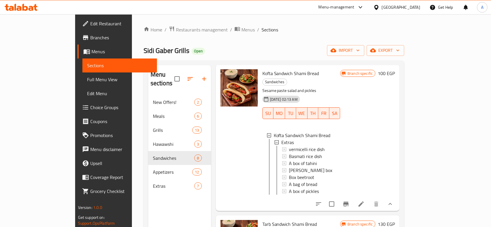
scroll to position [39, 0]
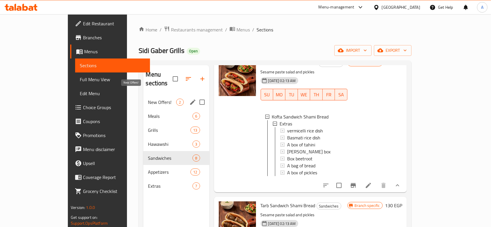
click at [148, 99] on span "New Offers!" at bounding box center [162, 102] width 28 height 7
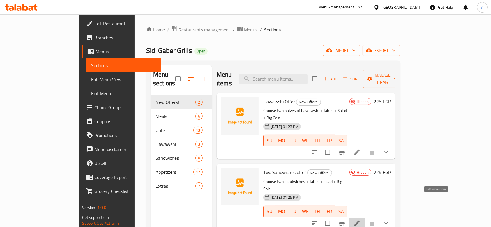
click at [360, 220] on icon at bounding box center [356, 223] width 7 height 7
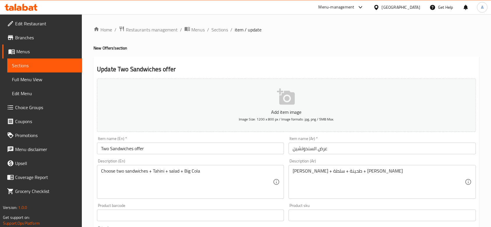
scroll to position [116, 0]
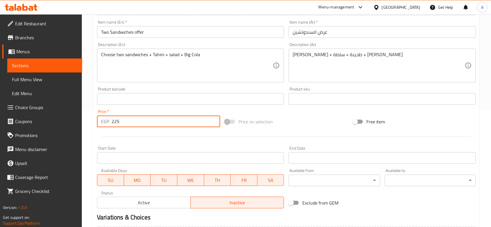
drag, startPoint x: 134, startPoint y: 122, endPoint x: 105, endPoint y: 116, distance: 30.1
click at [105, 116] on div "EGP 225 Price *" at bounding box center [158, 122] width 123 height 12
type input "305"
click at [88, 114] on div "Home / Restaurants management / Menus / Sections / item / update New Offers! se…" at bounding box center [286, 113] width 409 height 431
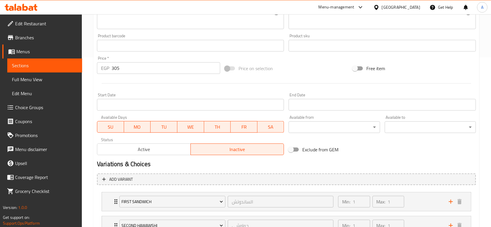
scroll to position [218, 0]
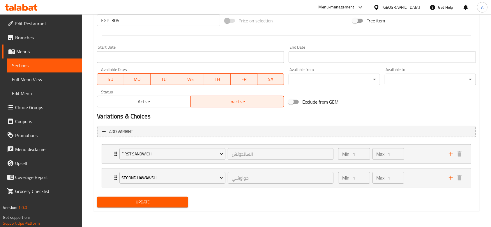
click at [162, 202] on span "Update" at bounding box center [143, 202] width 82 height 7
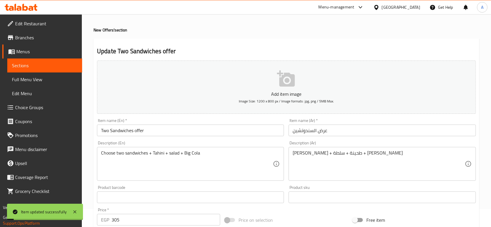
scroll to position [0, 0]
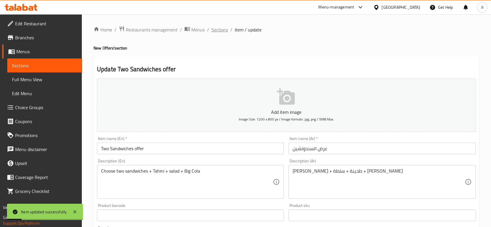
click at [223, 28] on span "Sections" at bounding box center [219, 29] width 17 height 7
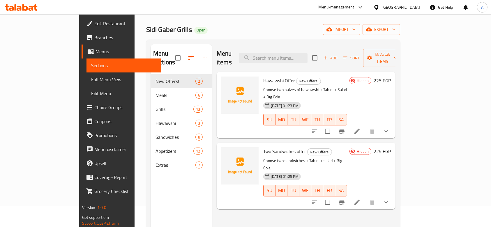
scroll to position [39, 0]
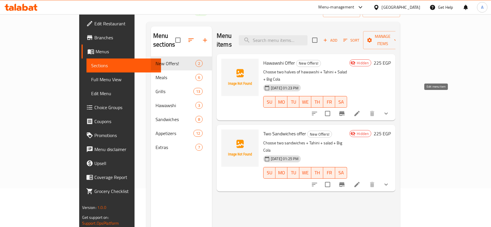
click at [360, 110] on icon at bounding box center [356, 113] width 7 height 7
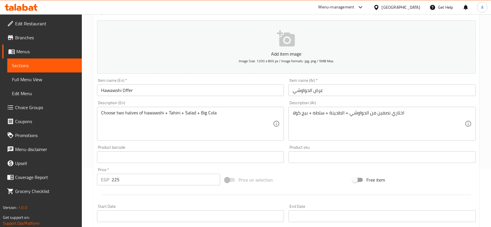
scroll to position [116, 0]
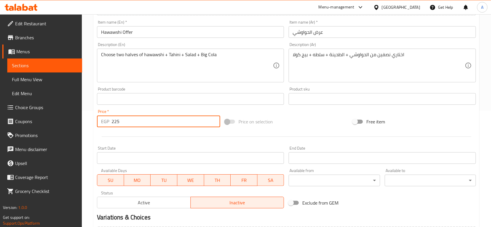
drag, startPoint x: 127, startPoint y: 123, endPoint x: 110, endPoint y: 122, distance: 16.9
click at [110, 122] on div "EGP 225 Price *" at bounding box center [158, 122] width 123 height 12
type input "275"
click at [84, 121] on div "Home / Restaurants management / Menus / Sections / item / update New Offers! se…" at bounding box center [286, 113] width 409 height 431
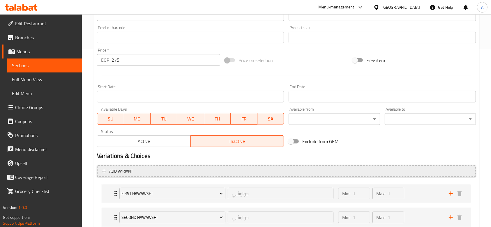
scroll to position [218, 0]
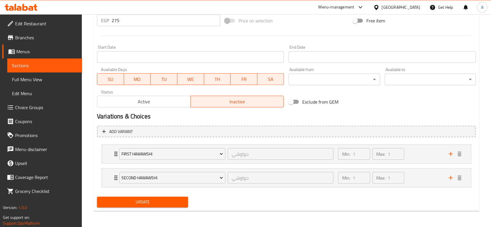
click at [165, 199] on span "Update" at bounding box center [143, 202] width 82 height 7
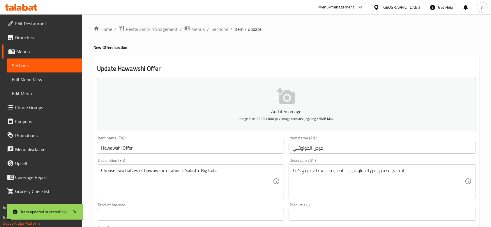
scroll to position [0, 0]
click at [218, 29] on span "Sections" at bounding box center [219, 29] width 17 height 7
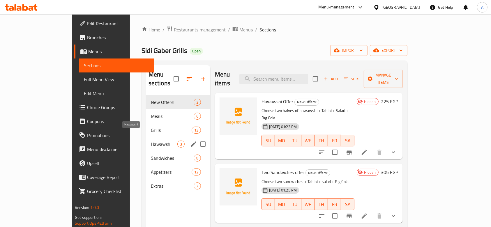
click at [151, 141] on span "Hawawshi" at bounding box center [164, 144] width 26 height 7
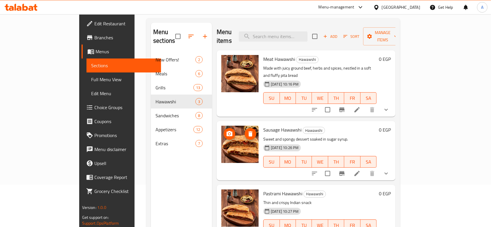
scroll to position [82, 0]
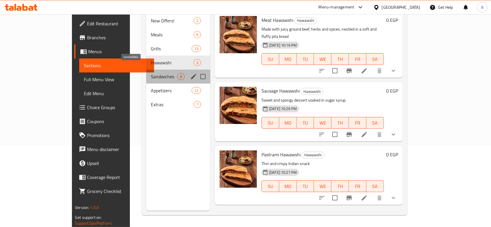
click at [151, 73] on span "Sandwiches" at bounding box center [164, 76] width 26 height 7
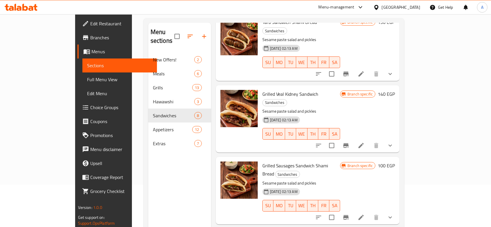
scroll to position [155, 0]
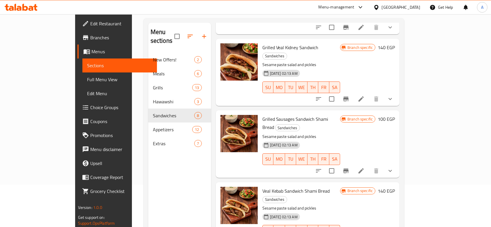
click at [183, 151] on div "Menu sections New Offers! 2 Meals 6 Grills 13 Hawawshi 3 Sandwiches 8 Appetizer…" at bounding box center [179, 136] width 63 height 227
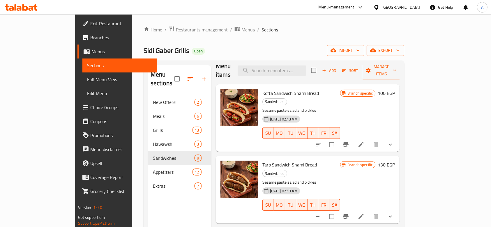
scroll to position [0, 0]
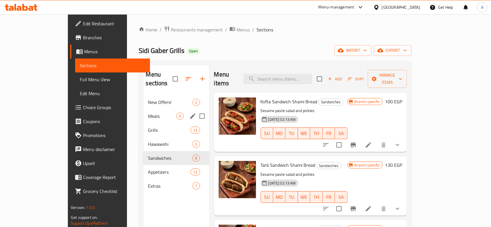
click at [148, 99] on span "New Offers!" at bounding box center [170, 102] width 45 height 7
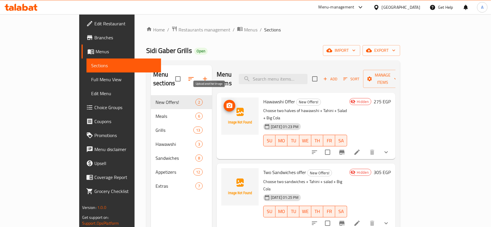
click at [229, 105] on circle "upload picture" at bounding box center [230, 106] width 2 height 2
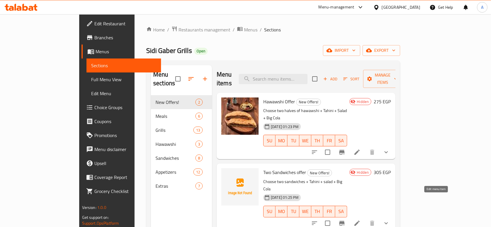
click at [360, 220] on icon at bounding box center [356, 223] width 7 height 7
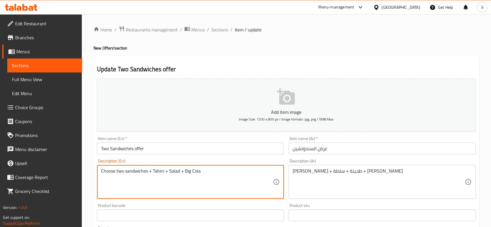
type textarea "Choose two sandwiches + Tahini + Salad + Big Cola"
click at [191, 156] on div "Item name (En)   * Two Sandwiches offer Item name (En) *" at bounding box center [191, 145] width 192 height 22
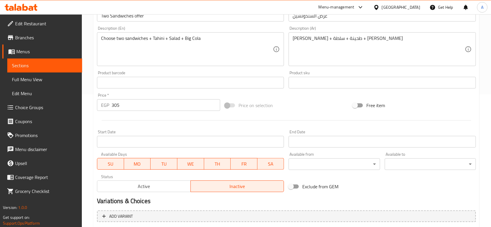
scroll to position [218, 0]
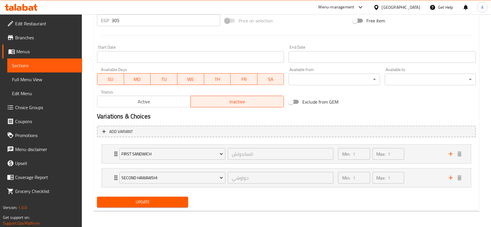
click at [183, 197] on button "Update" at bounding box center [142, 202] width 91 height 11
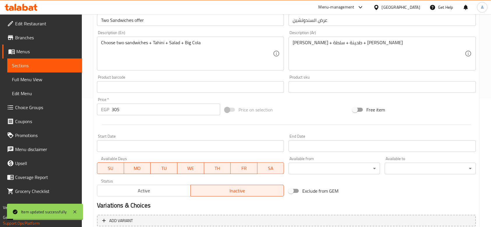
scroll to position [0, 0]
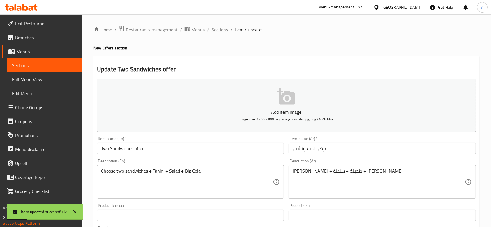
click at [221, 29] on span "Sections" at bounding box center [219, 29] width 17 height 7
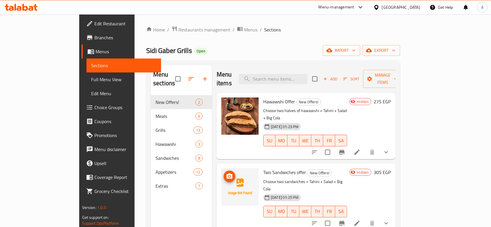
click at [224, 173] on span "upload picture" at bounding box center [230, 176] width 12 height 7
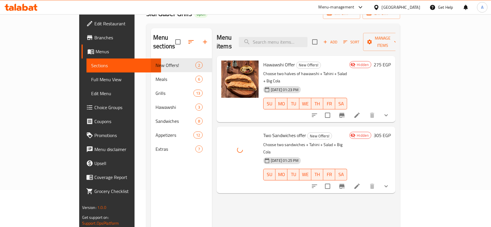
scroll to position [35, 0]
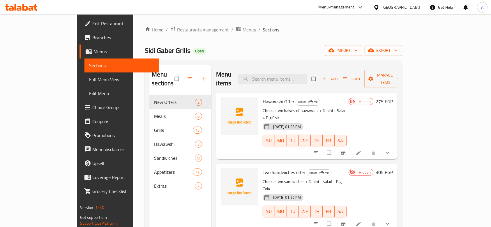
click at [369, 11] on div "Menu-management" at bounding box center [341, 7] width 55 height 14
click at [354, 8] on div "Menu-management" at bounding box center [337, 7] width 36 height 7
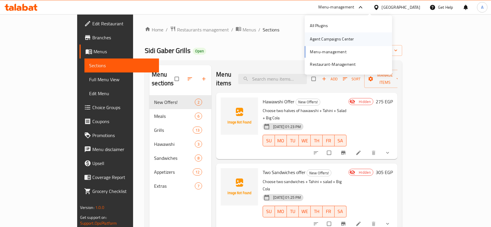
click at [353, 40] on div "Agent Campaigns Center" at bounding box center [331, 39] width 53 height 13
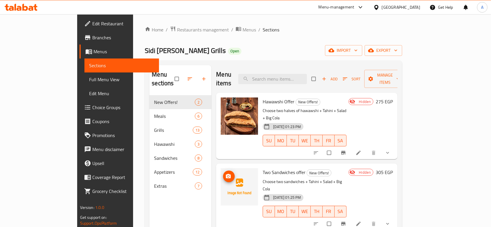
click at [226, 174] on icon "upload picture" at bounding box center [228, 176] width 5 height 4
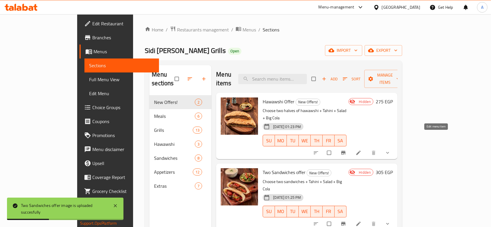
click at [361, 150] on icon at bounding box center [359, 153] width 6 height 6
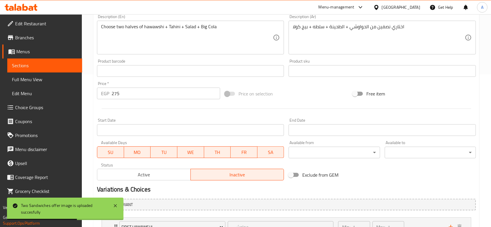
scroll to position [155, 0]
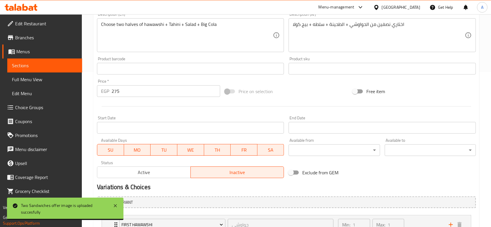
click at [175, 166] on div "Active Inactive" at bounding box center [190, 169] width 187 height 17
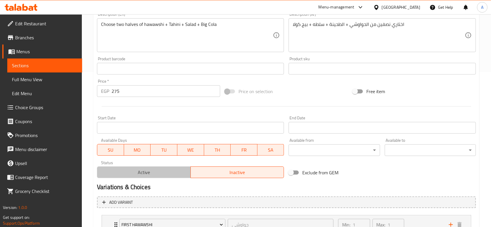
click at [172, 171] on span "Active" at bounding box center [144, 172] width 89 height 8
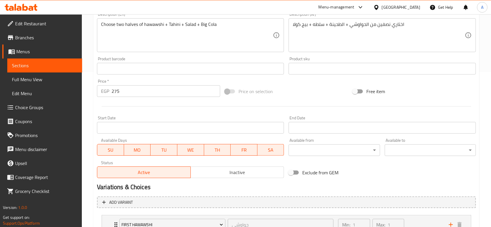
scroll to position [226, 0]
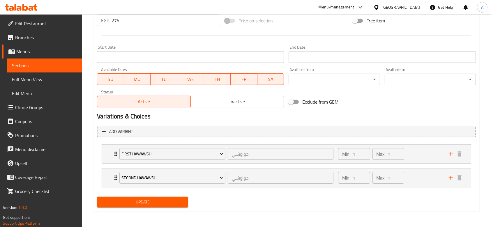
click at [165, 198] on button "Update" at bounding box center [142, 202] width 91 height 11
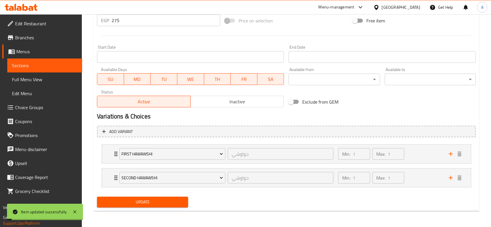
scroll to position [0, 0]
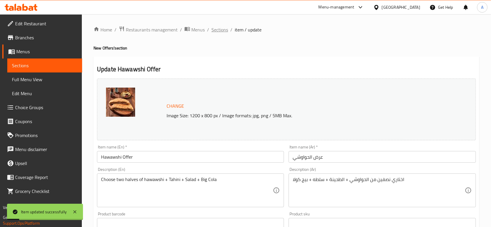
click at [217, 30] on span "Sections" at bounding box center [219, 29] width 17 height 7
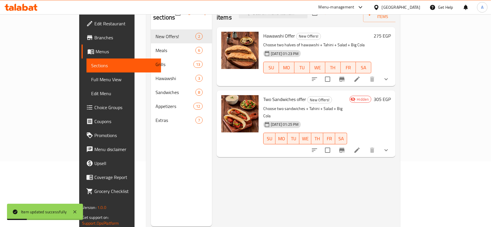
scroll to position [66, 0]
click at [365, 144] on li at bounding box center [357, 149] width 16 height 10
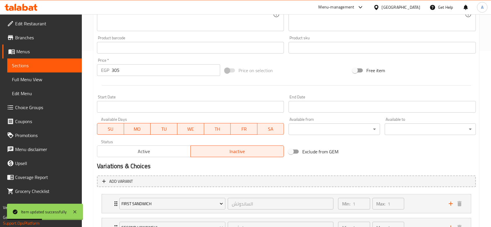
scroll to position [226, 0]
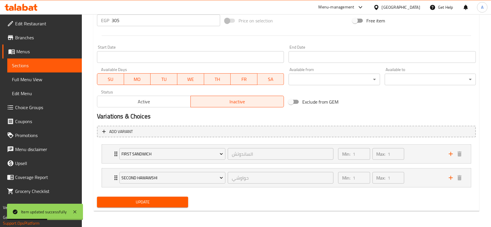
click at [171, 105] on span "Active" at bounding box center [144, 102] width 89 height 8
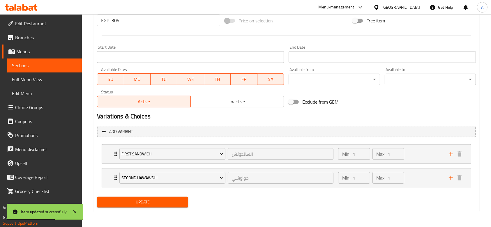
click at [159, 205] on span "Update" at bounding box center [143, 202] width 82 height 7
